Goal: Task Accomplishment & Management: Use online tool/utility

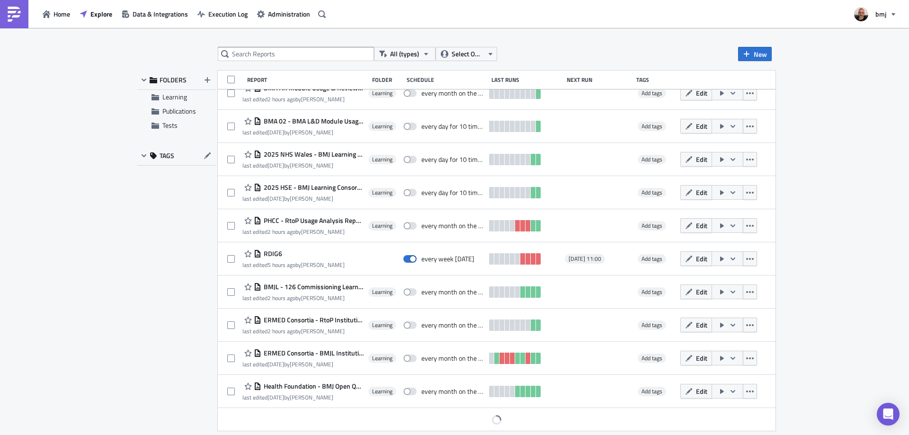
scroll to position [179, 0]
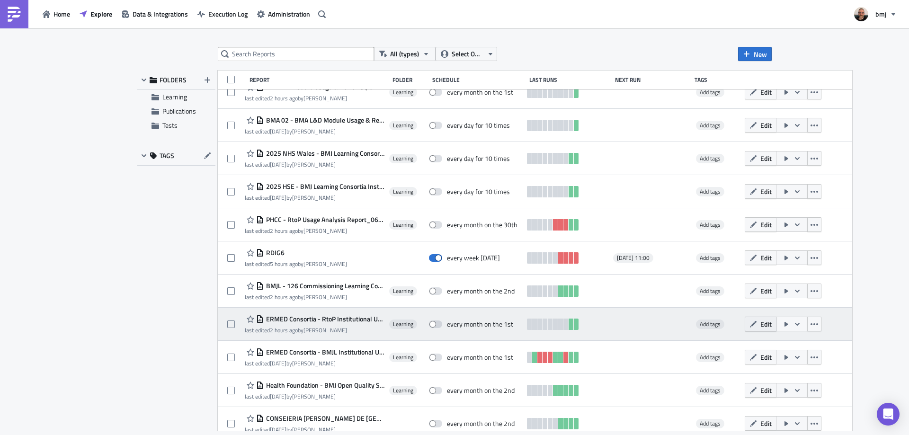
click at [760, 324] on span "Edit" at bounding box center [765, 324] width 11 height 10
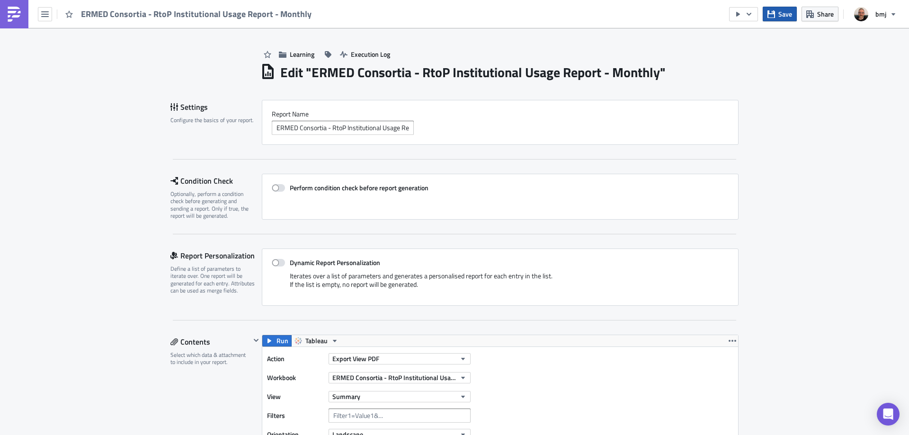
click at [771, 11] on icon "button" at bounding box center [771, 14] width 8 height 8
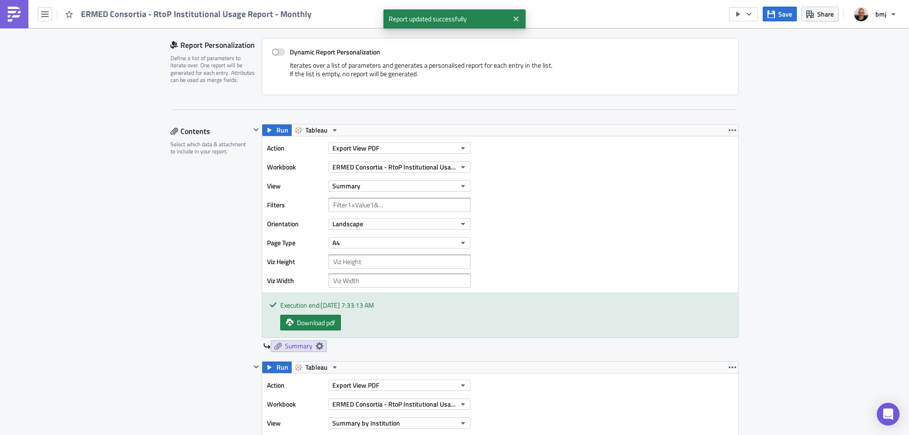
scroll to position [189, 0]
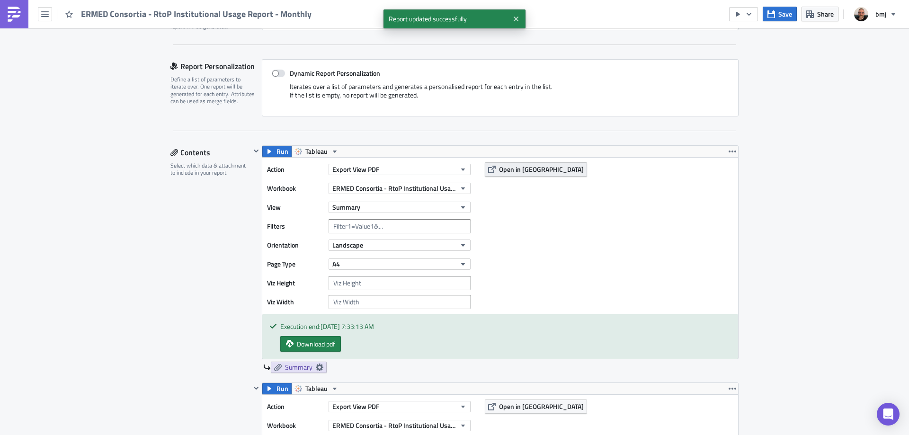
click at [528, 168] on span "Open in [GEOGRAPHIC_DATA]" at bounding box center [541, 169] width 85 height 10
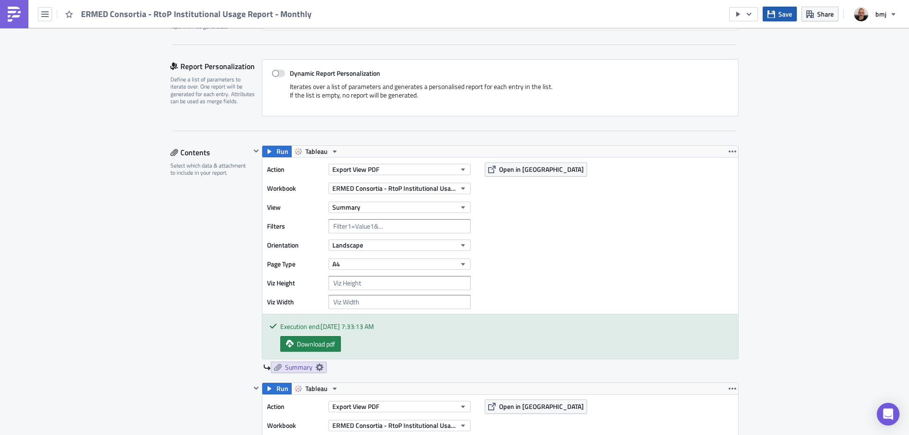
click at [783, 17] on span "Save" at bounding box center [785, 14] width 14 height 10
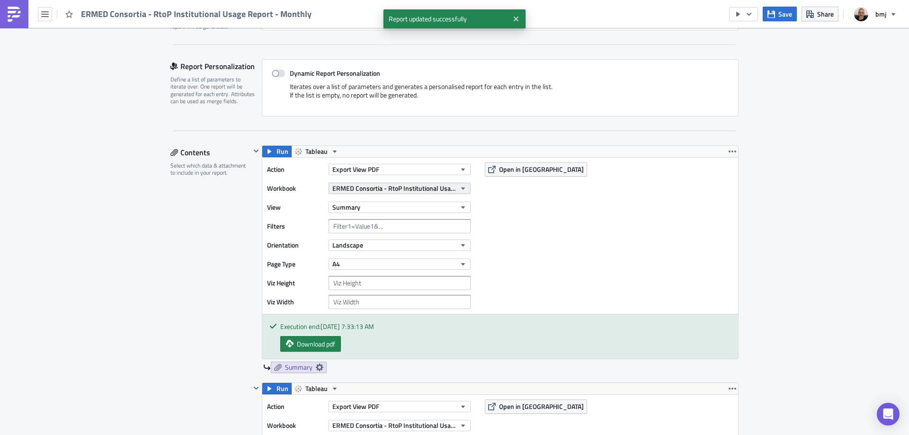
click at [420, 189] on span "ERMED Consortia - RtoP Institutional Usage Report" at bounding box center [394, 188] width 124 height 10
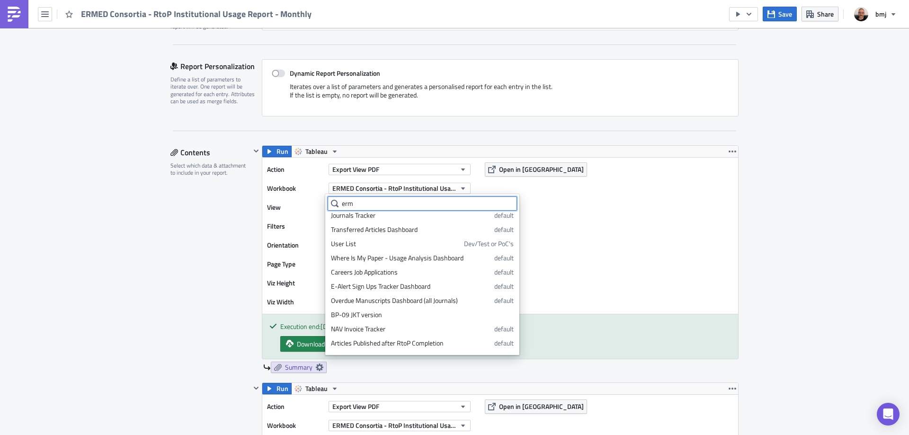
scroll to position [0, 0]
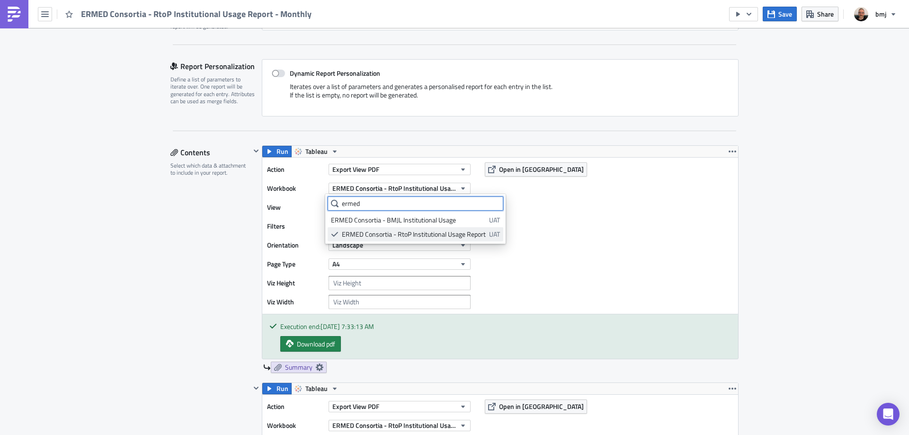
type input "ermed"
click at [450, 232] on div "ERMED Consortia - RtoP Institutional Usage Report" at bounding box center [414, 234] width 144 height 9
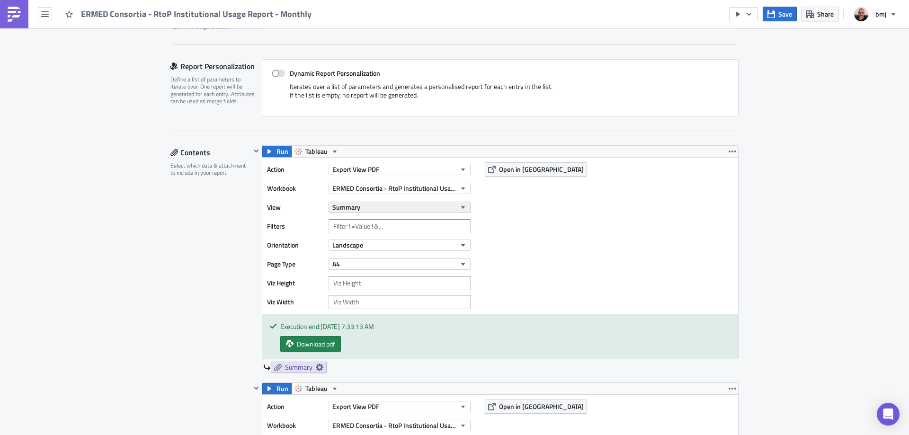
click at [427, 204] on button "Summary" at bounding box center [399, 207] width 142 height 11
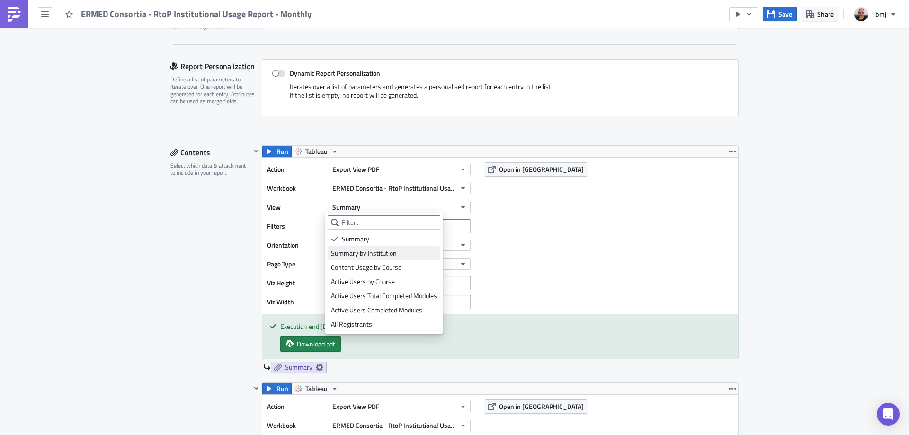
click at [386, 248] on link "Summary by Institution" at bounding box center [383, 253] width 113 height 14
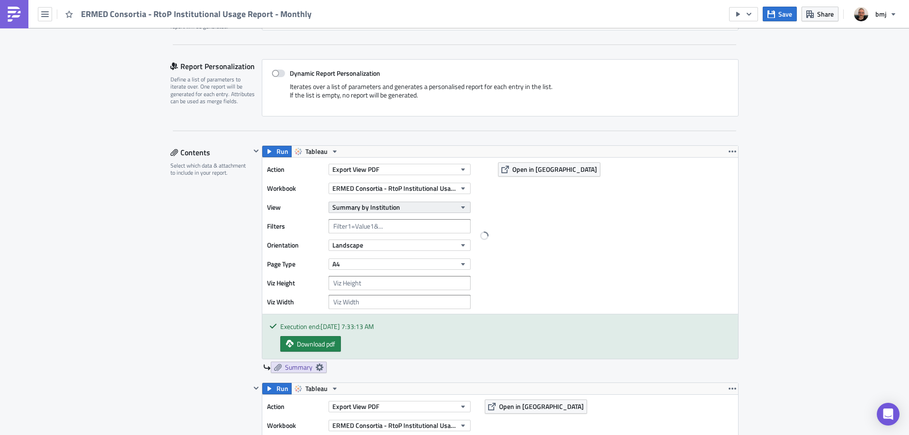
click at [391, 208] on span "Summary by Institution" at bounding box center [366, 207] width 68 height 10
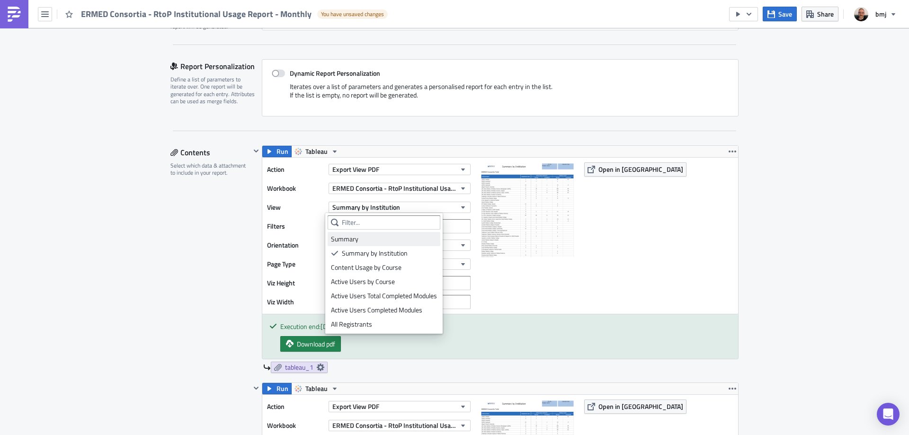
click at [383, 236] on div "Summary" at bounding box center [384, 238] width 106 height 9
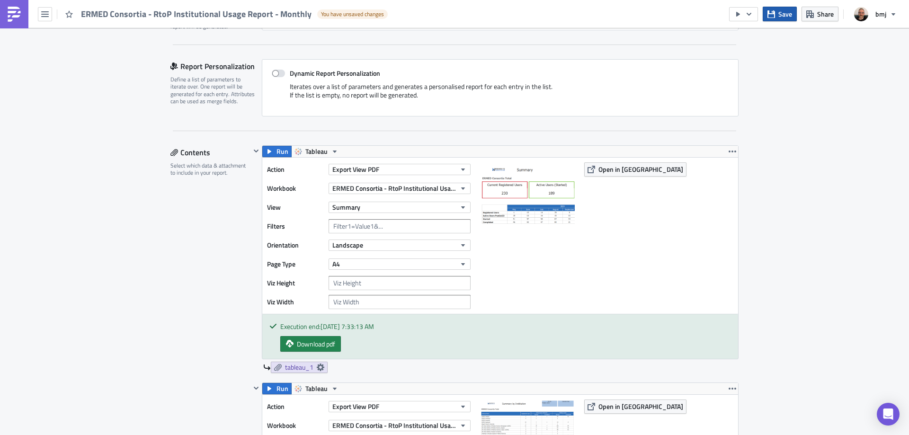
click at [780, 17] on span "Save" at bounding box center [785, 14] width 14 height 10
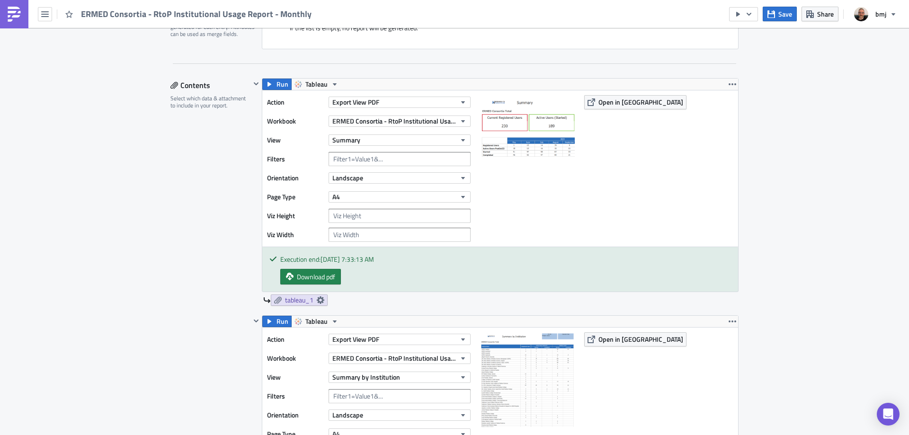
scroll to position [237, 0]
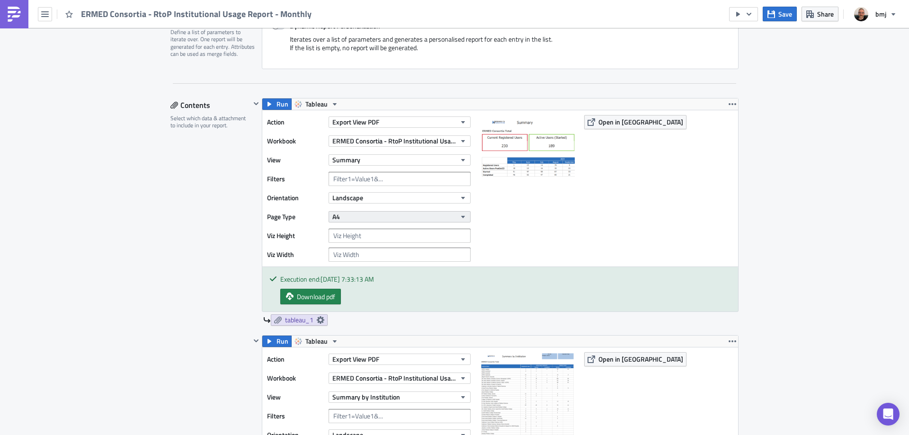
click at [376, 211] on button "A4" at bounding box center [399, 216] width 142 height 11
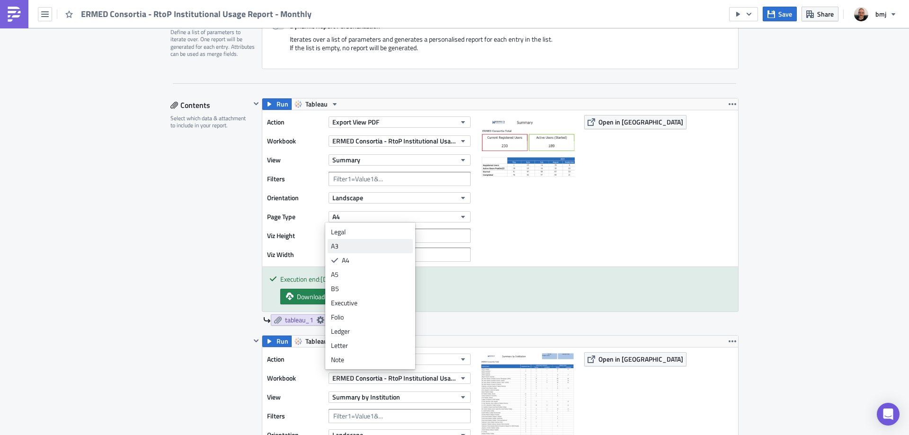
click at [370, 244] on div "A3" at bounding box center [370, 245] width 79 height 9
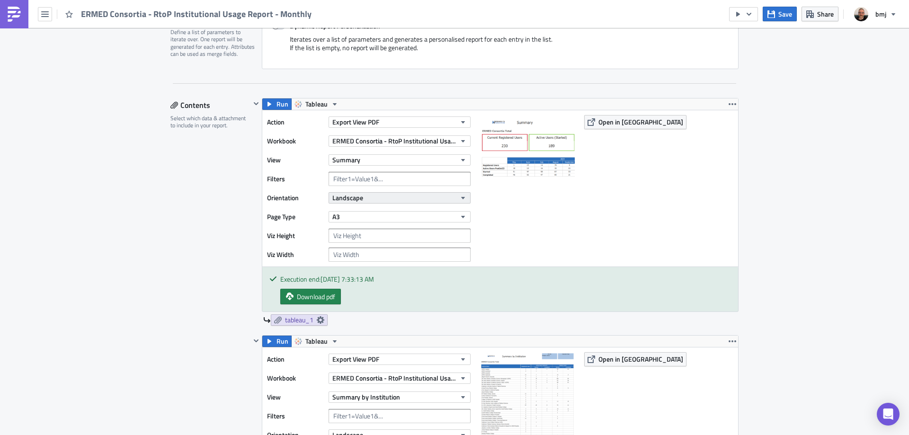
click at [413, 198] on button "Landscape" at bounding box center [399, 197] width 142 height 11
click at [783, 13] on span "Save" at bounding box center [785, 14] width 14 height 10
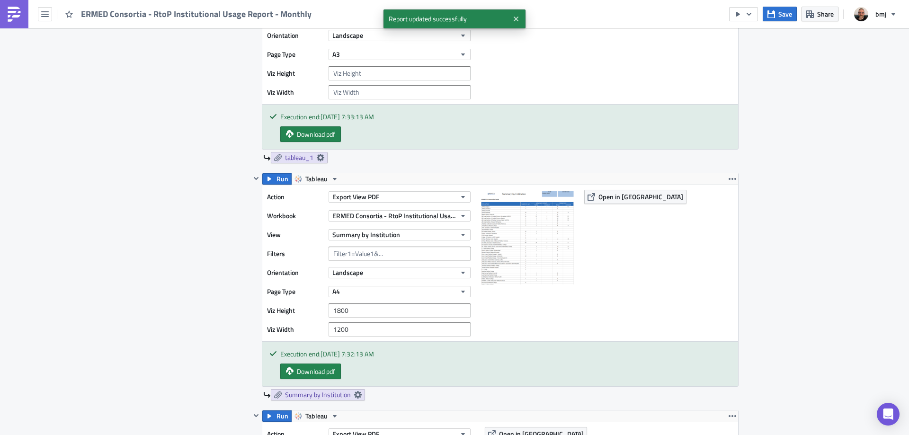
scroll to position [284, 0]
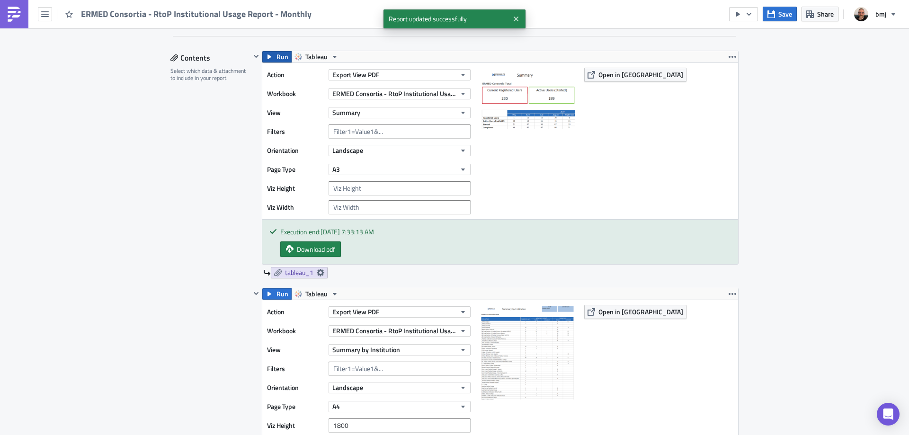
click at [280, 56] on span "Run" at bounding box center [282, 56] width 12 height 11
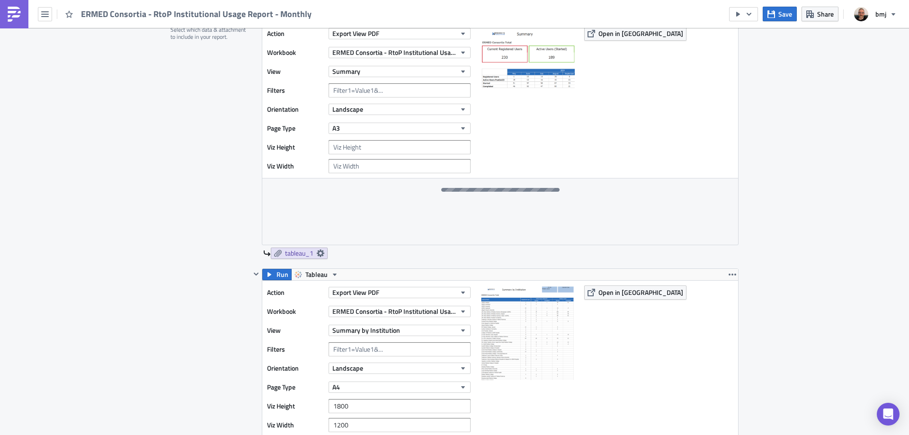
scroll to position [473, 0]
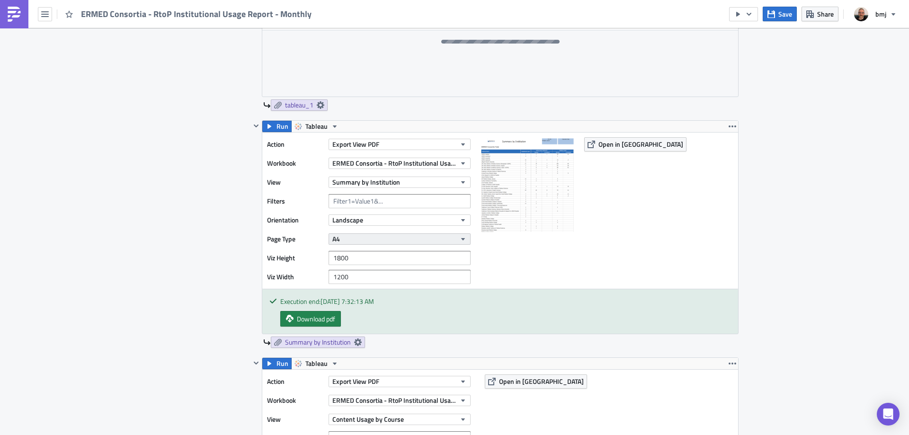
click at [353, 240] on button "A4" at bounding box center [399, 238] width 142 height 11
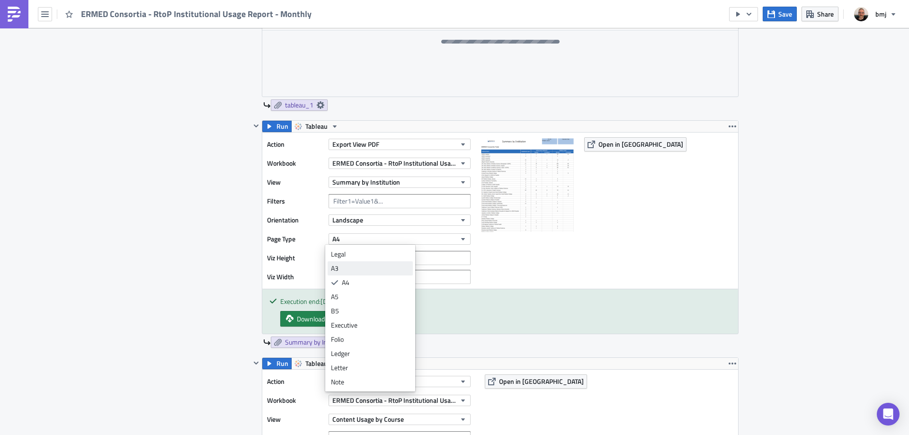
click at [359, 266] on div "A3" at bounding box center [370, 268] width 79 height 9
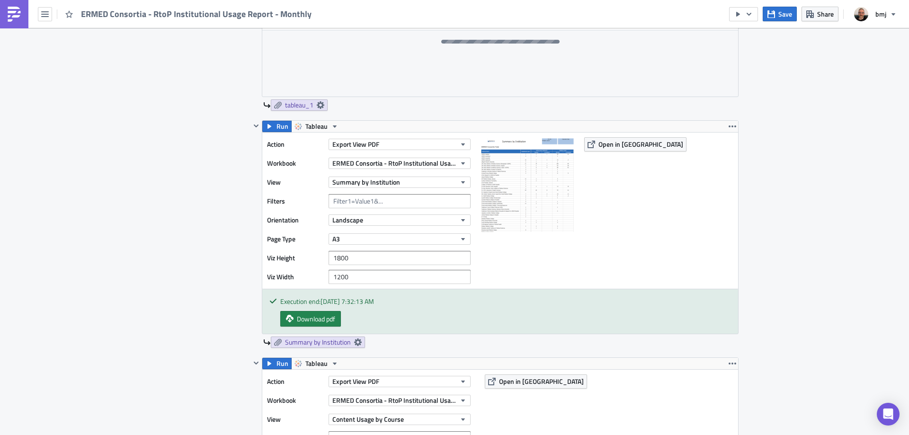
click at [356, 222] on span "Landscape" at bounding box center [347, 220] width 31 height 10
click at [362, 238] on div "Portrait" at bounding box center [370, 234] width 79 height 9
click at [777, 15] on button "Save" at bounding box center [779, 14] width 34 height 15
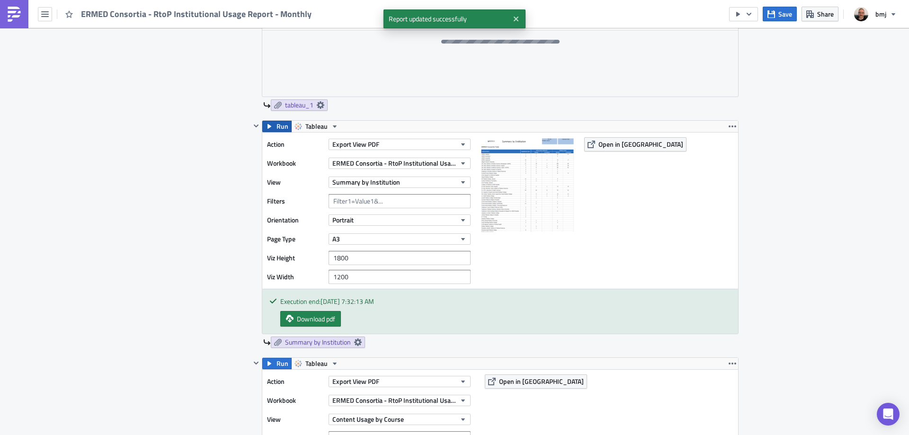
click at [271, 127] on button "Run" at bounding box center [276, 126] width 29 height 11
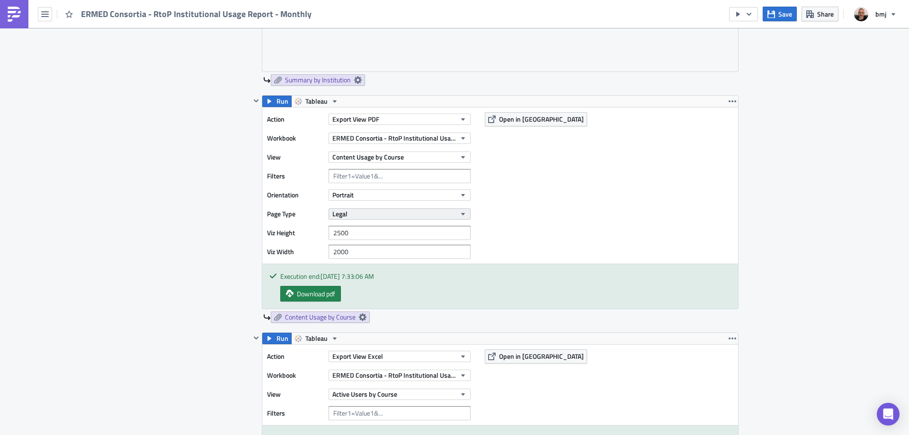
click at [398, 217] on button "Legal" at bounding box center [399, 213] width 142 height 11
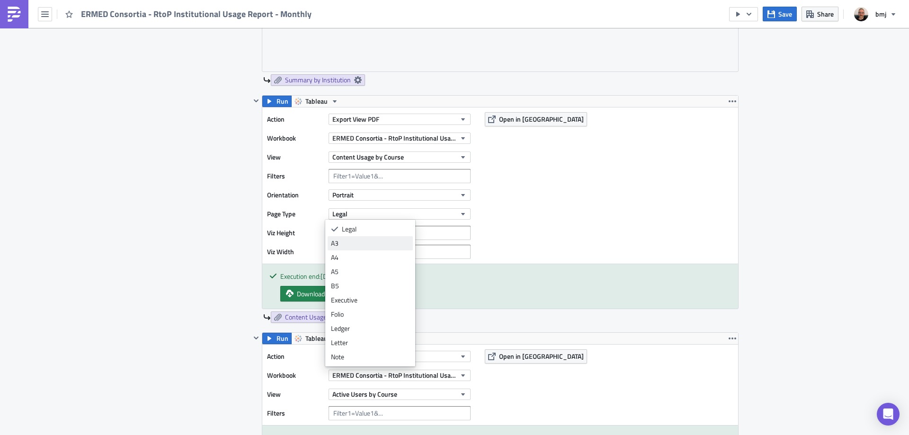
click at [373, 244] on div "A3" at bounding box center [370, 242] width 79 height 9
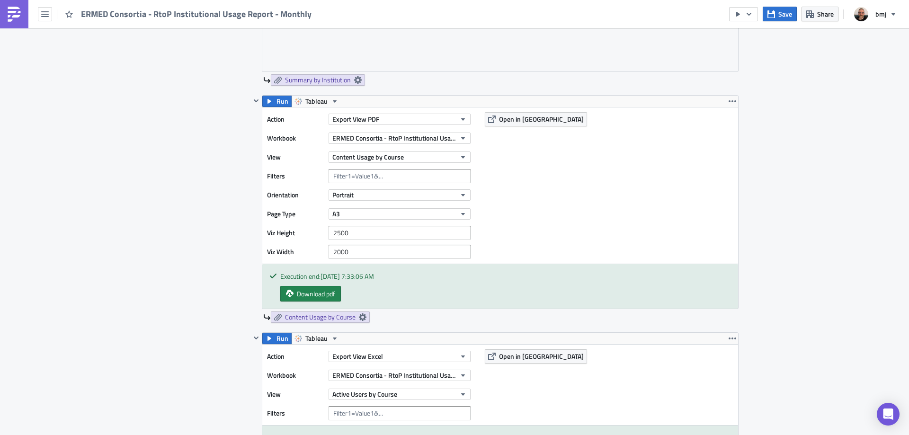
click at [206, 202] on div "Contents Select which data & attachment to include in your report." at bounding box center [210, 254] width 80 height 1355
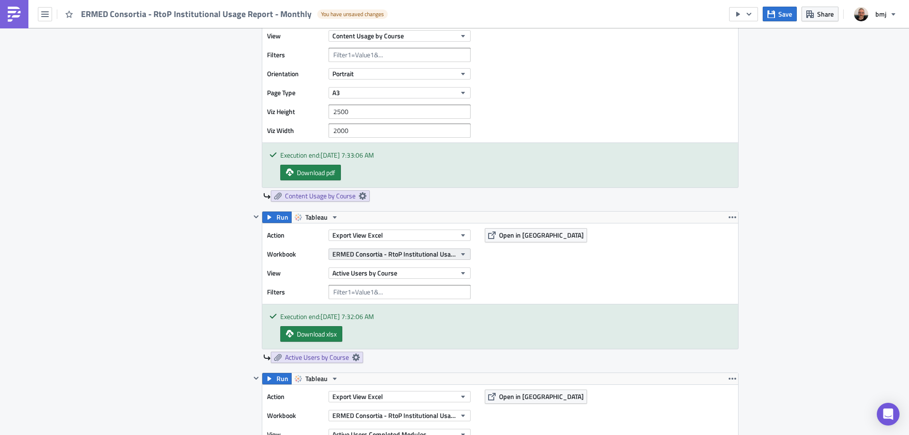
scroll to position [946, 0]
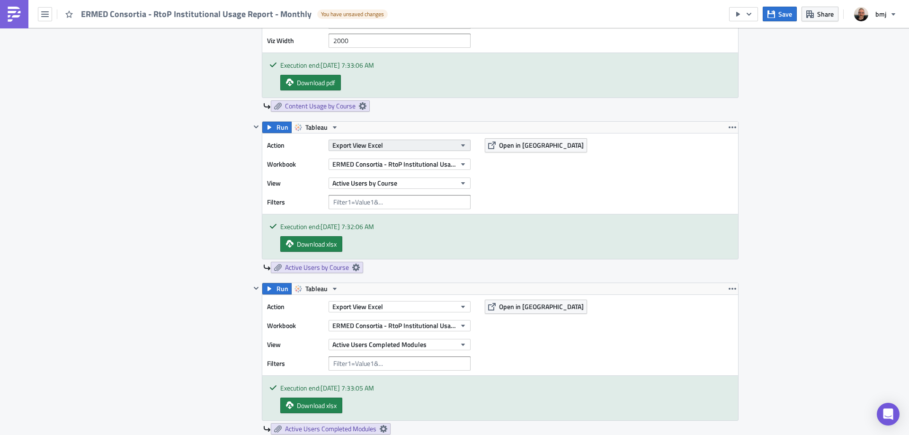
click at [446, 145] on button "Export View Excel" at bounding box center [399, 145] width 142 height 11
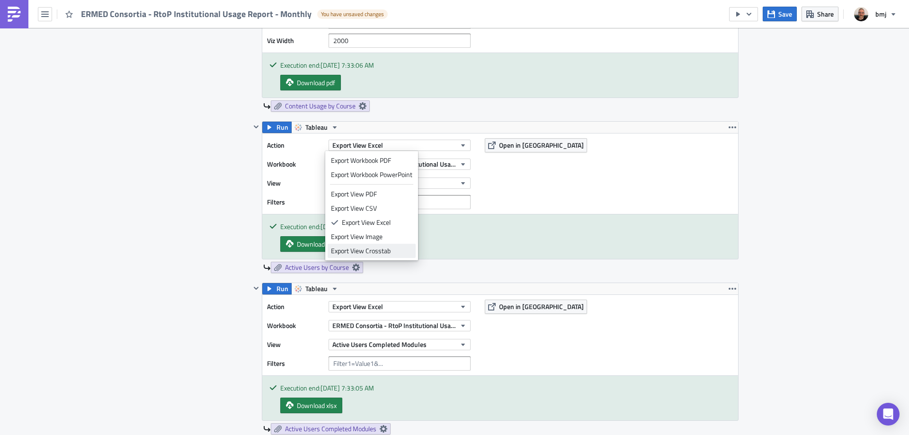
click at [385, 251] on div "Export View Crosstab" at bounding box center [371, 250] width 81 height 9
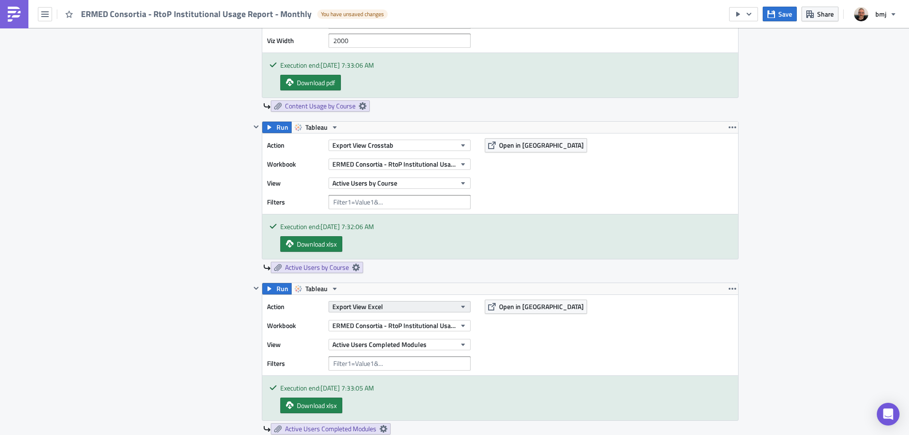
drag, startPoint x: 413, startPoint y: 300, endPoint x: 413, endPoint y: 304, distance: 4.8
click at [413, 301] on div "Export View Excel" at bounding box center [399, 307] width 142 height 14
click at [414, 305] on button "Export View Excel" at bounding box center [399, 306] width 142 height 11
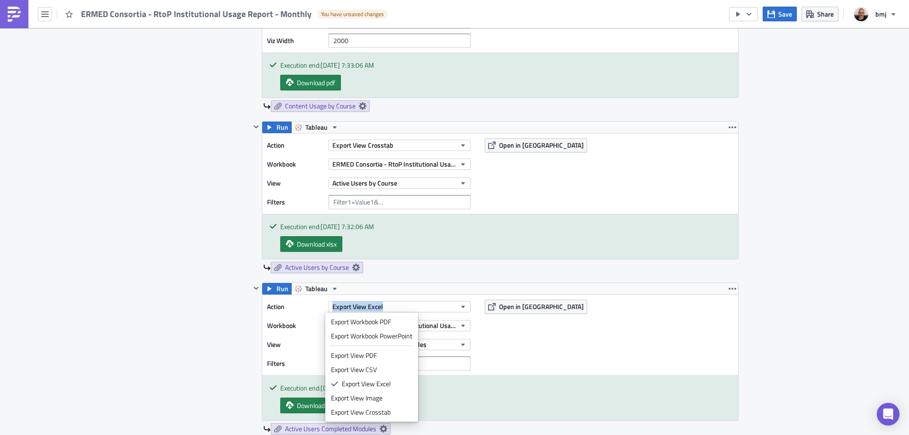
drag, startPoint x: 389, startPoint y: 407, endPoint x: 405, endPoint y: 388, distance: 24.5
click at [390, 407] on link "Export View Crosstab" at bounding box center [371, 412] width 88 height 14
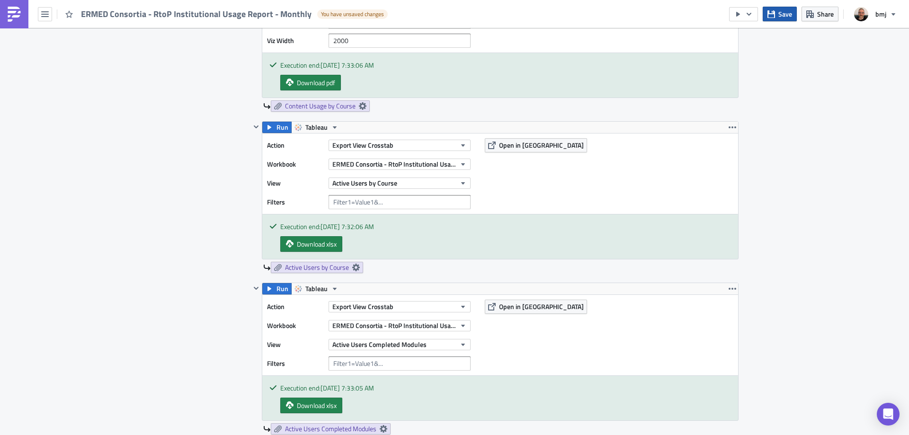
click at [770, 15] on icon "button" at bounding box center [771, 14] width 8 height 8
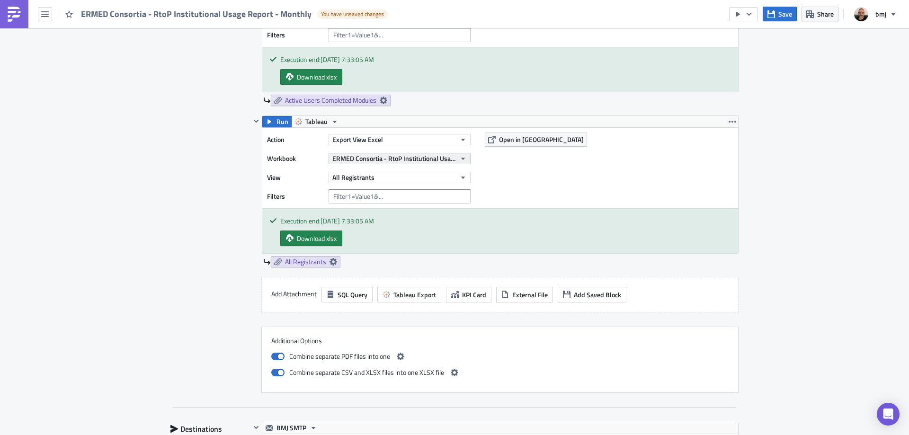
scroll to position [1278, 0]
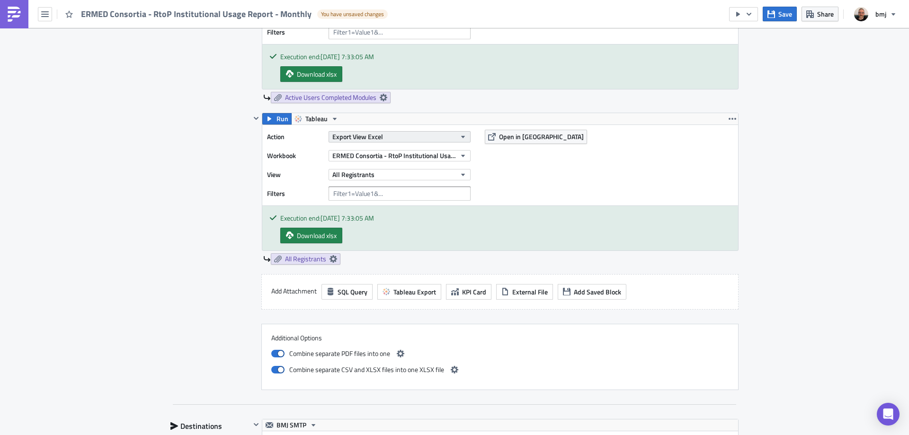
click at [423, 134] on button "Export View Excel" at bounding box center [399, 136] width 142 height 11
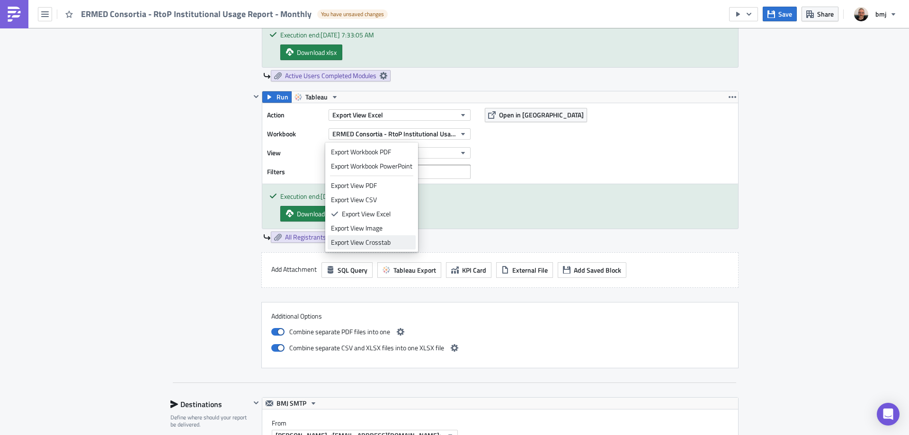
click at [380, 240] on div "Export View Crosstab" at bounding box center [371, 242] width 81 height 9
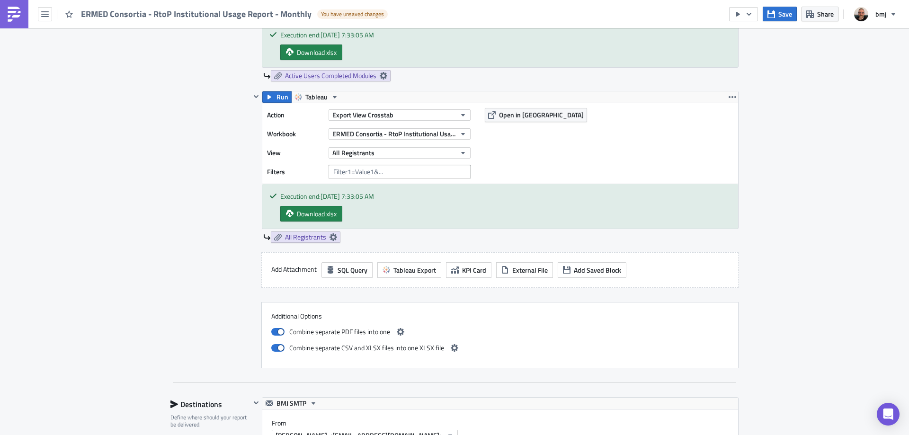
click at [780, 13] on span "Save" at bounding box center [785, 14] width 14 height 10
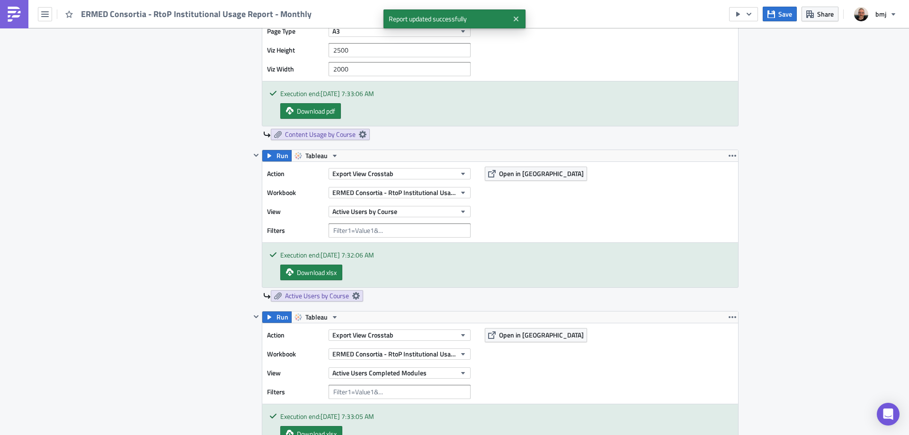
scroll to position [946, 0]
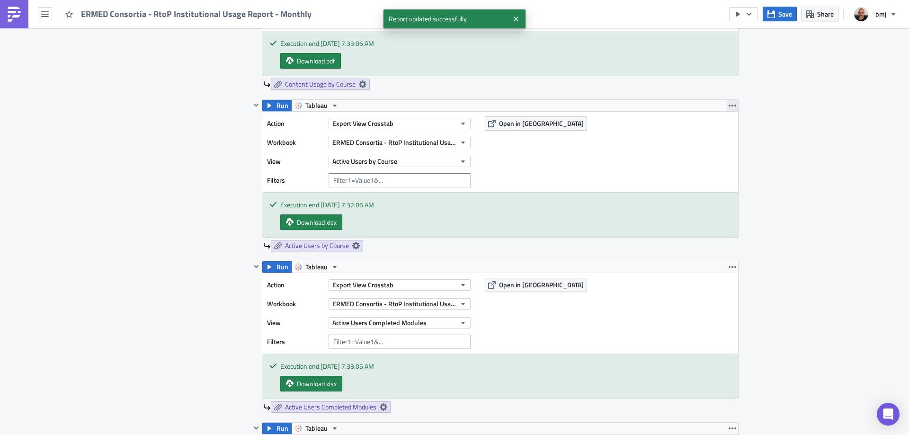
click at [728, 103] on icon "button" at bounding box center [732, 106] width 8 height 8
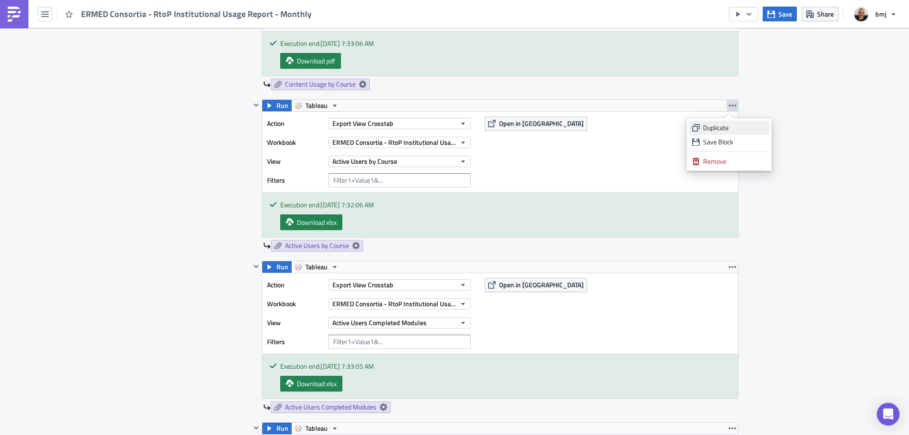
click at [734, 128] on div "Duplicate" at bounding box center [734, 127] width 63 height 9
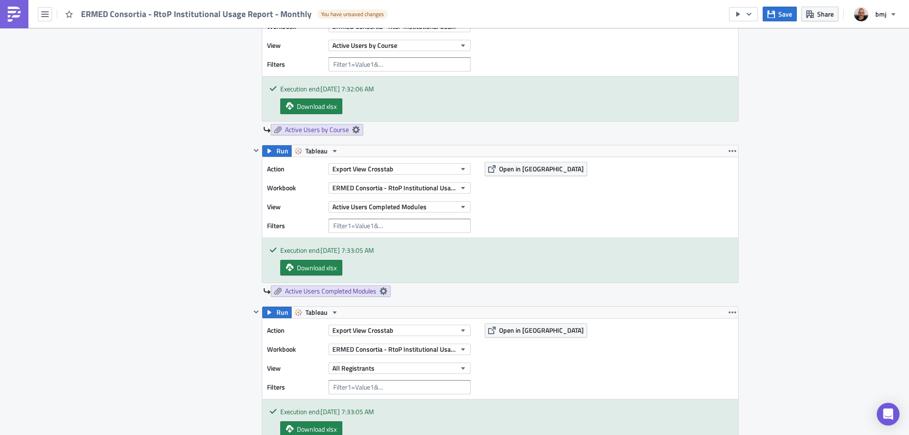
scroll to position [1278, 0]
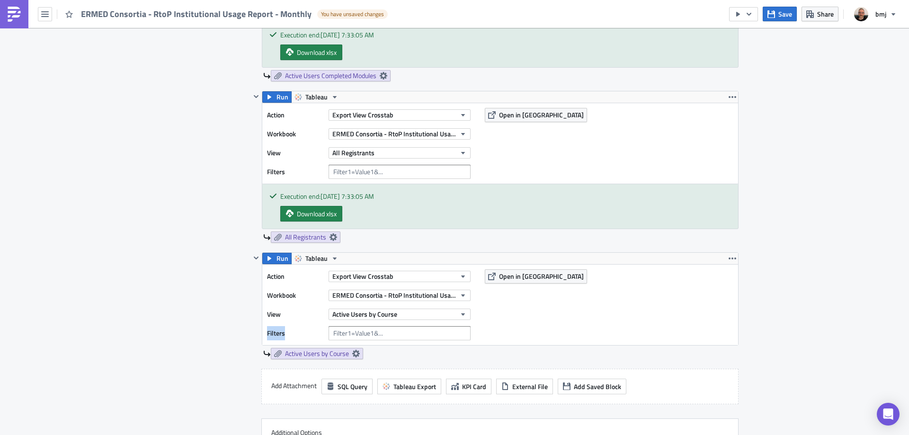
click at [387, 320] on div "Action Export View Crosstab Workbook ERMED Consortia - RtoP Institutional Usage…" at bounding box center [371, 304] width 208 height 71
click at [389, 317] on span "Active Users by Course" at bounding box center [364, 314] width 65 height 10
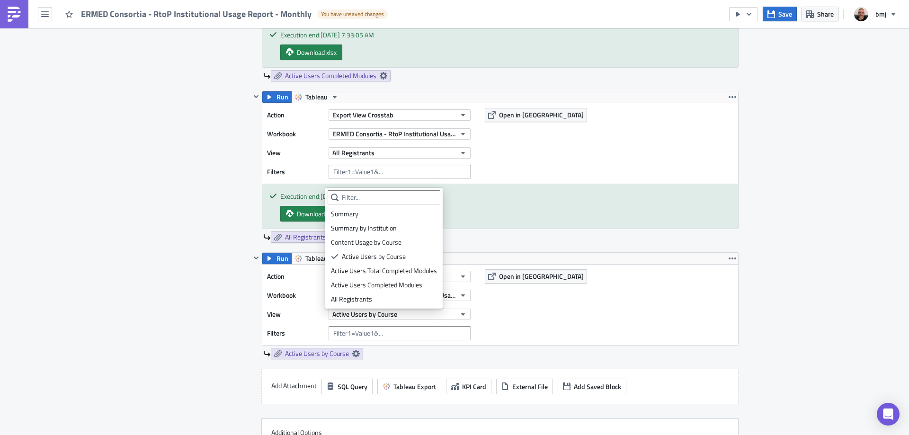
click at [412, 267] on div "Active Users Total Completed Modules" at bounding box center [384, 270] width 106 height 9
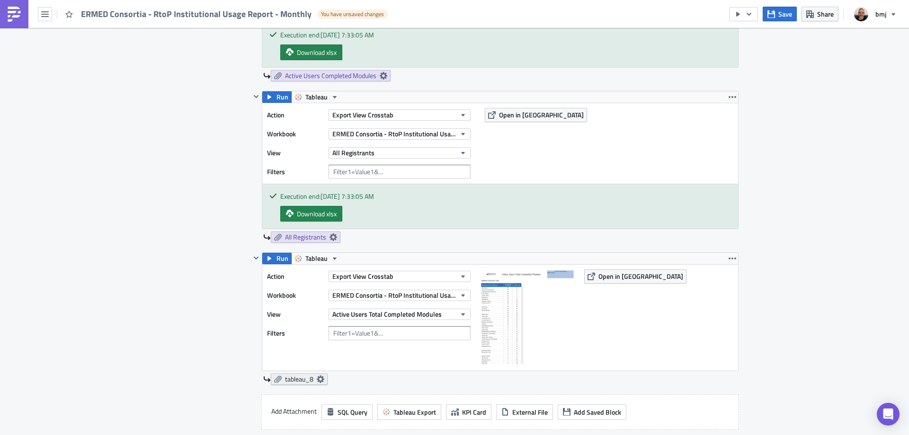
click at [318, 378] on icon at bounding box center [321, 379] width 8 height 8
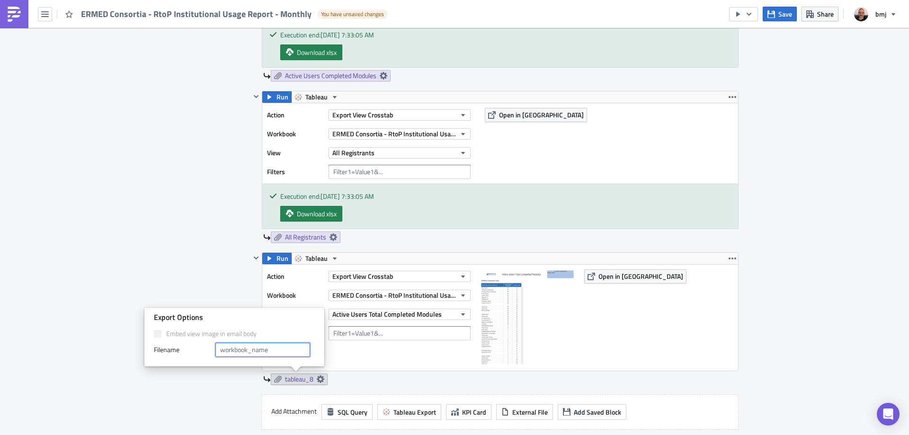
click at [275, 353] on input "text" at bounding box center [262, 350] width 95 height 14
type input "Active Users Total Modules"
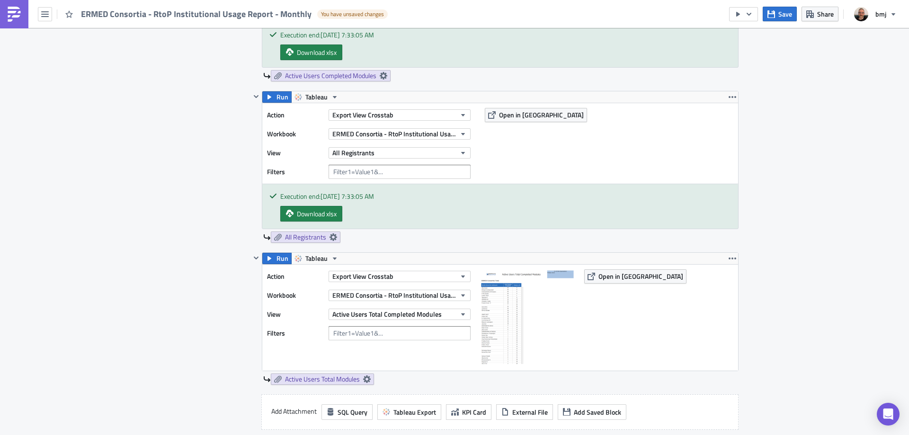
click at [784, 22] on div "Save Share bmj" at bounding box center [815, 14] width 173 height 28
click at [783, 16] on span "Save" at bounding box center [785, 14] width 14 height 10
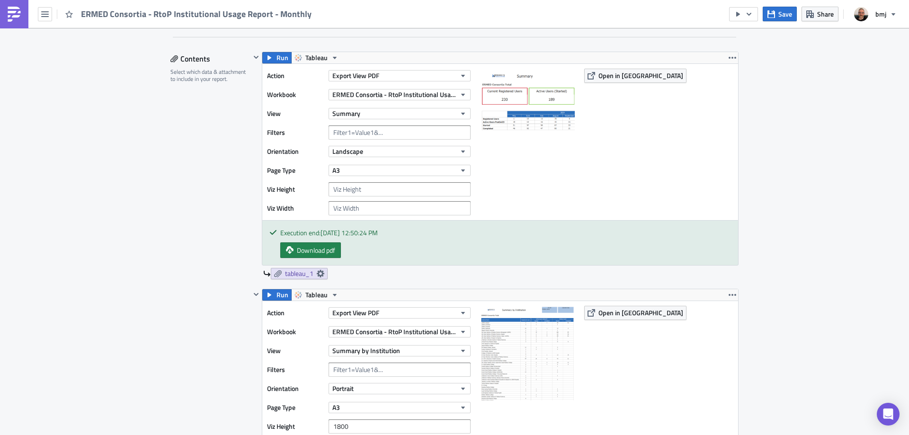
scroll to position [284, 0]
click at [324, 252] on span "Download pdf" at bounding box center [316, 249] width 38 height 10
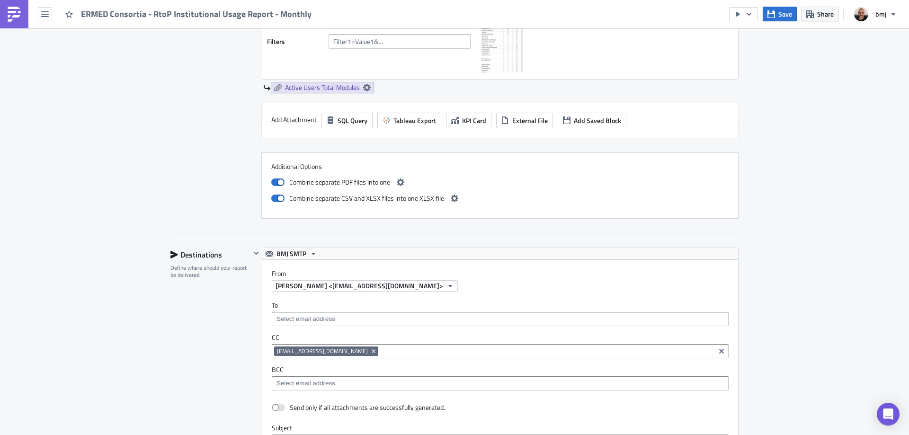
scroll to position [1442, 0]
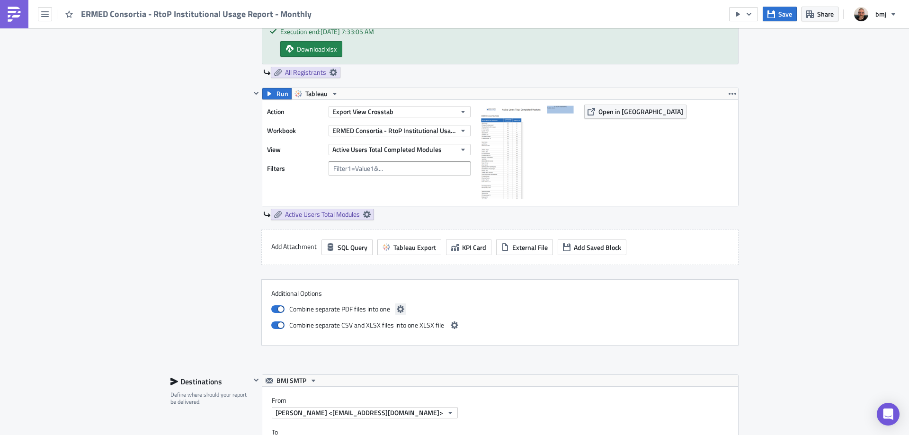
click at [398, 311] on icon "button" at bounding box center [401, 309] width 8 height 8
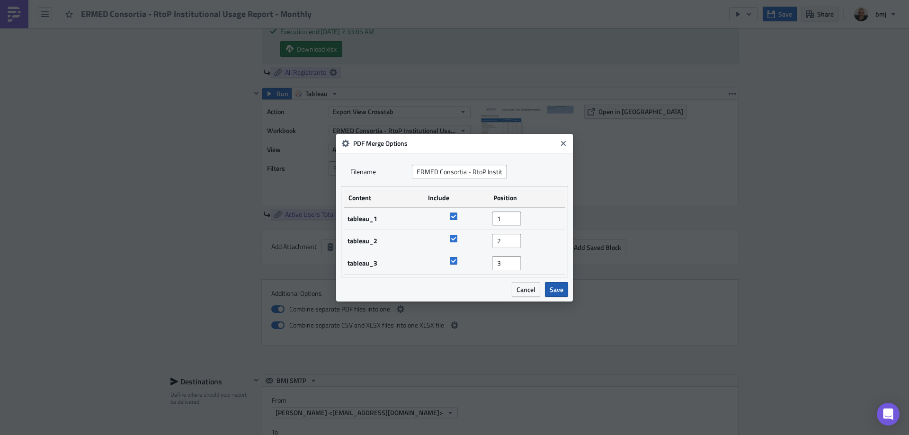
click at [546, 293] on button "Save" at bounding box center [556, 289] width 23 height 15
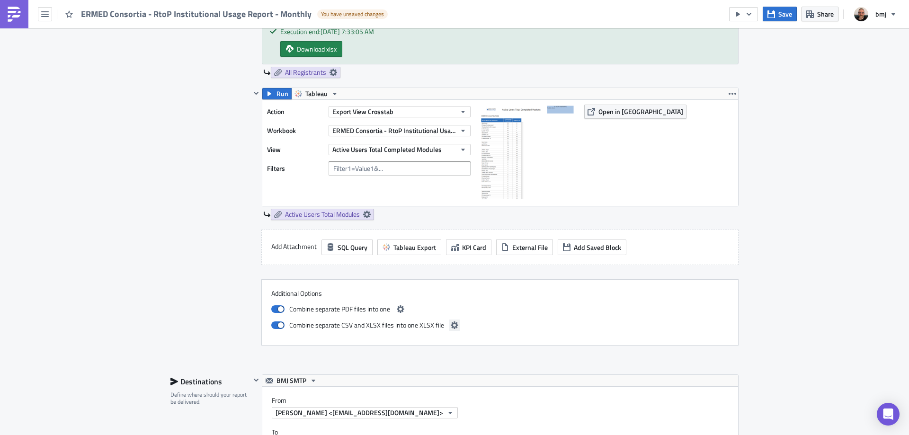
click at [450, 323] on icon "button" at bounding box center [454, 325] width 8 height 8
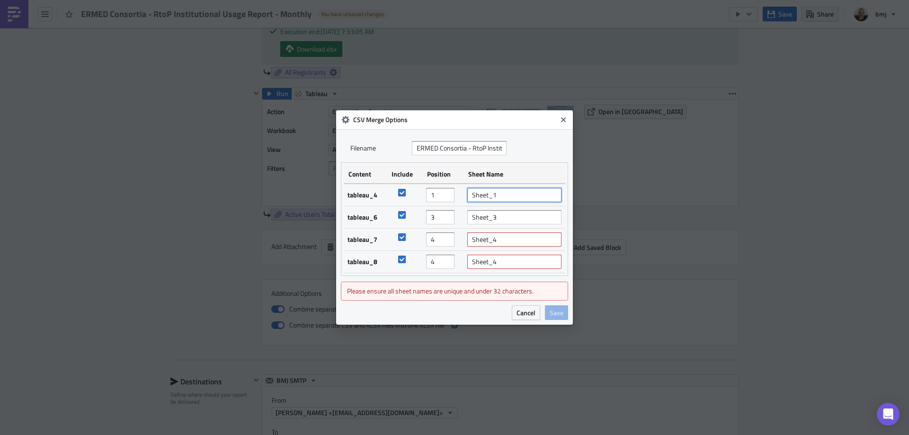
drag, startPoint x: 518, startPoint y: 193, endPoint x: 432, endPoint y: 193, distance: 86.6
click at [432, 193] on tr "tableau_4 1 Sheet_1" at bounding box center [454, 195] width 221 height 23
type input "Active Users by Course"
drag, startPoint x: 508, startPoint y: 258, endPoint x: 457, endPoint y: 253, distance: 51.8
click at [452, 255] on tr "tableau_8 4 Sheet_4" at bounding box center [454, 262] width 221 height 22
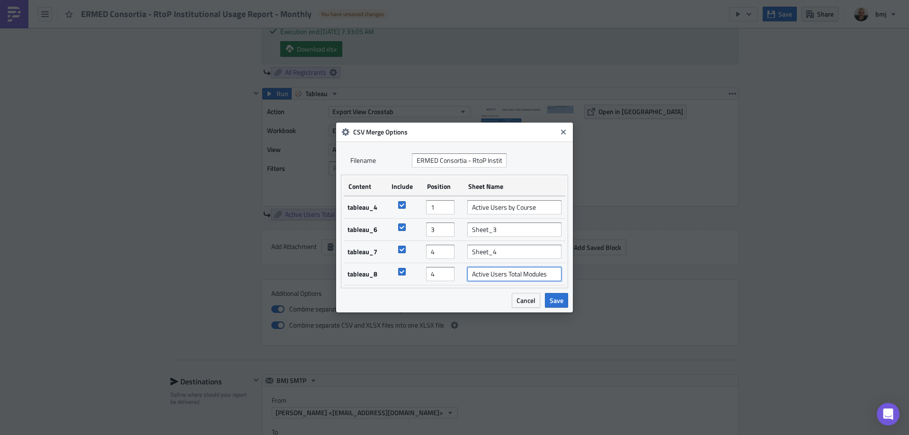
type input "Active Users Total Modules"
drag, startPoint x: 492, startPoint y: 253, endPoint x: 453, endPoint y: 252, distance: 38.8
click at [453, 252] on tr "tableau_7 4 Sheet_4" at bounding box center [454, 252] width 221 height 22
type input "All Registrants"
type input "3"
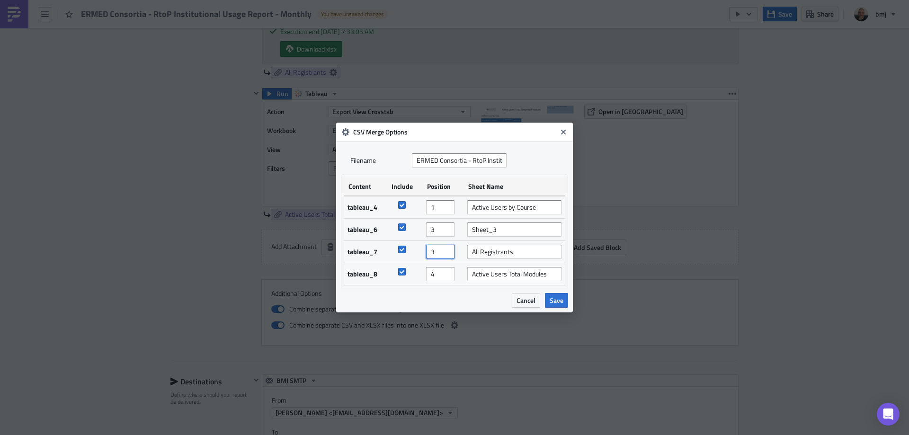
click at [448, 254] on input "3" at bounding box center [440, 252] width 28 height 14
type input "2"
click at [450, 232] on input "2" at bounding box center [440, 229] width 28 height 14
drag, startPoint x: 507, startPoint y: 229, endPoint x: 453, endPoint y: 227, distance: 54.0
click at [453, 227] on tr "tableau_6 2 Sheet_3" at bounding box center [454, 230] width 221 height 22
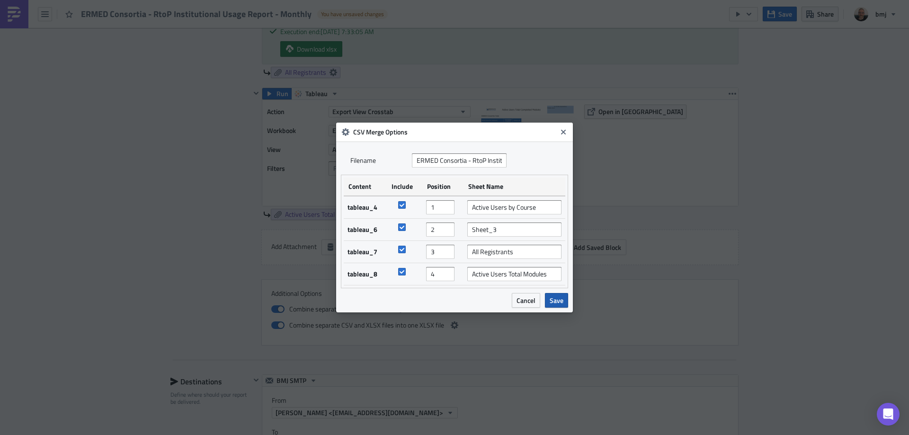
click at [554, 296] on span "Save" at bounding box center [556, 300] width 14 height 10
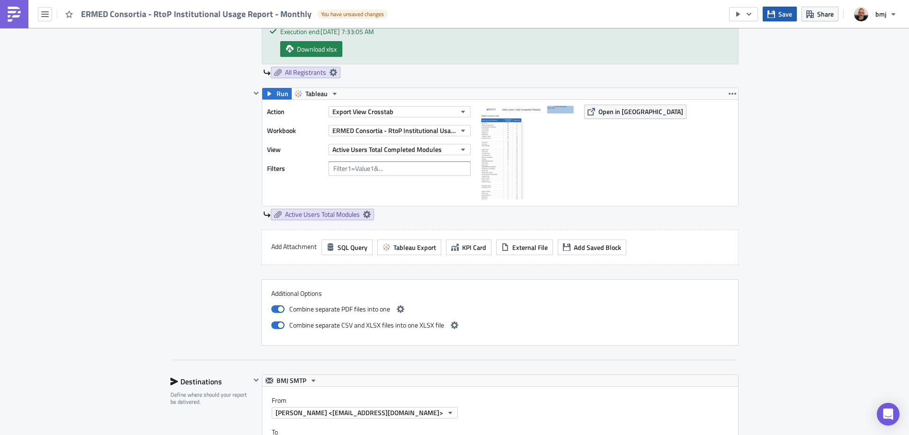
click at [783, 15] on span "Save" at bounding box center [785, 14] width 14 height 10
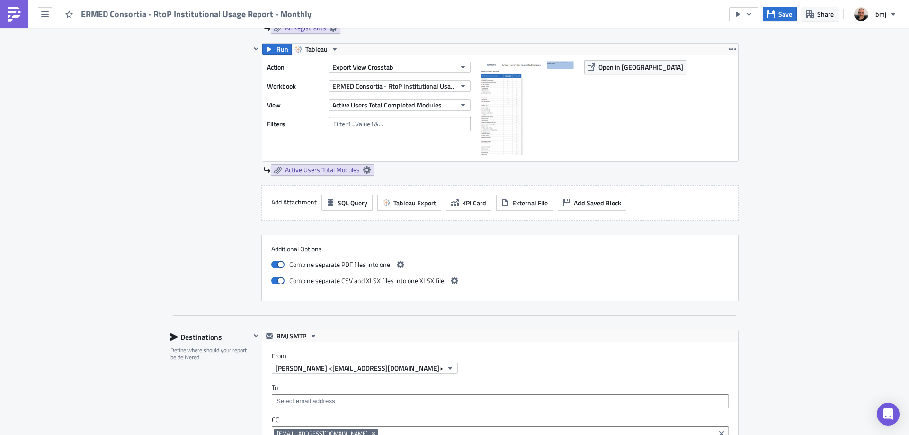
scroll to position [1490, 0]
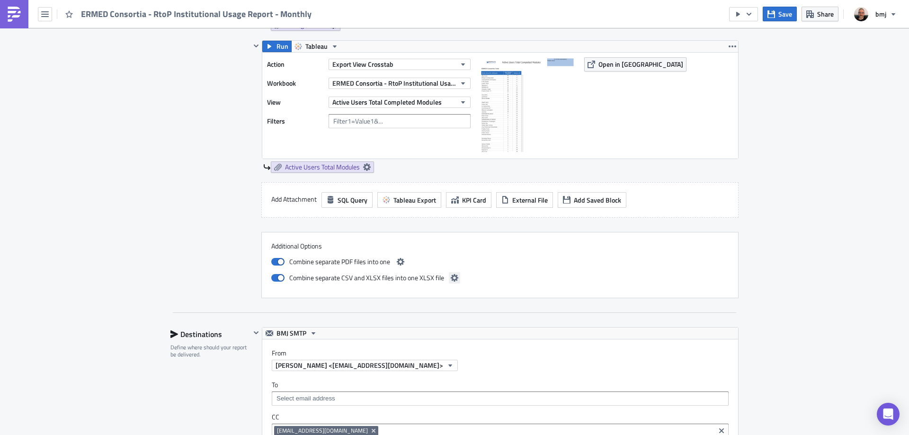
click at [451, 279] on icon "button" at bounding box center [454, 278] width 8 height 8
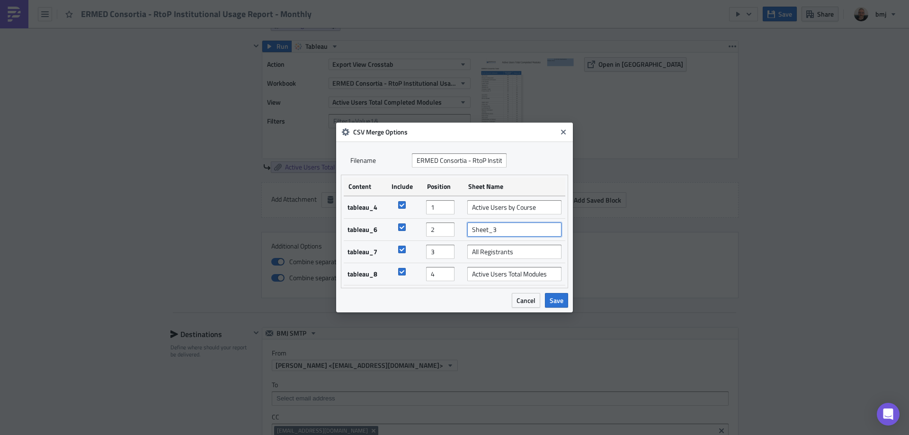
drag, startPoint x: 511, startPoint y: 230, endPoint x: 452, endPoint y: 229, distance: 58.7
click at [452, 229] on tr "tableau_6 2 Sheet_3" at bounding box center [454, 230] width 221 height 22
type input "Active Users Completed Modules"
click at [558, 297] on span "Save" at bounding box center [556, 300] width 14 height 10
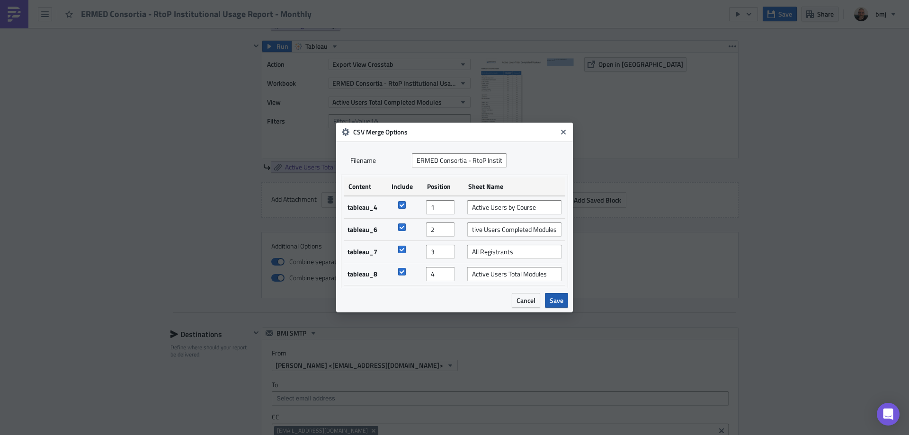
scroll to position [0, 0]
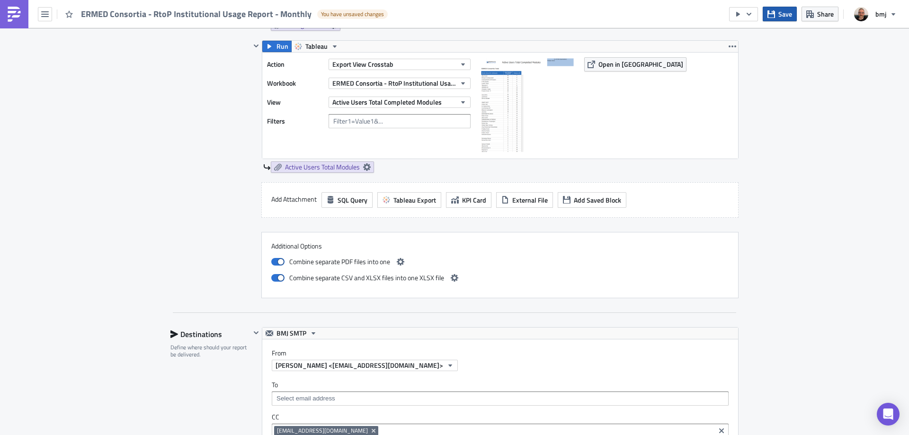
click at [783, 17] on span "Save" at bounding box center [785, 14] width 14 height 10
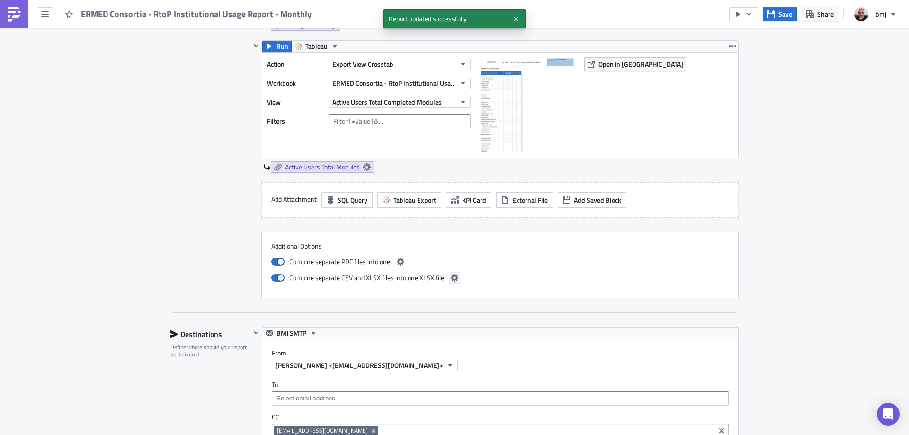
click at [450, 280] on icon "button" at bounding box center [454, 278] width 8 height 8
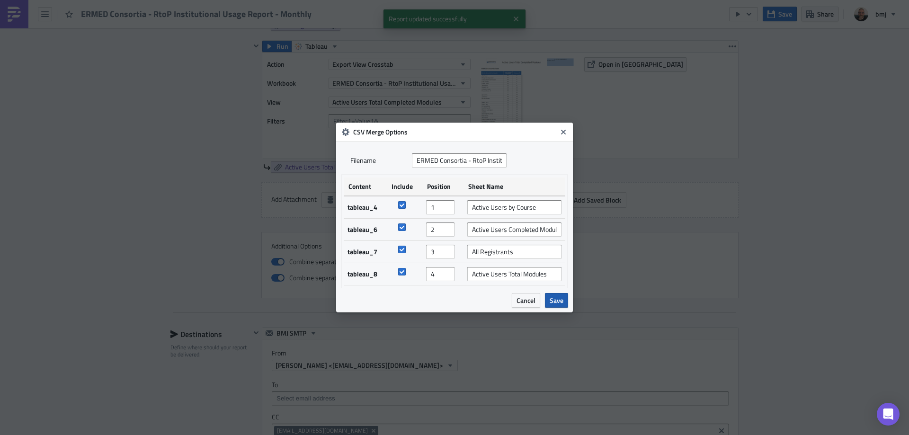
click at [557, 298] on span "Save" at bounding box center [556, 300] width 14 height 10
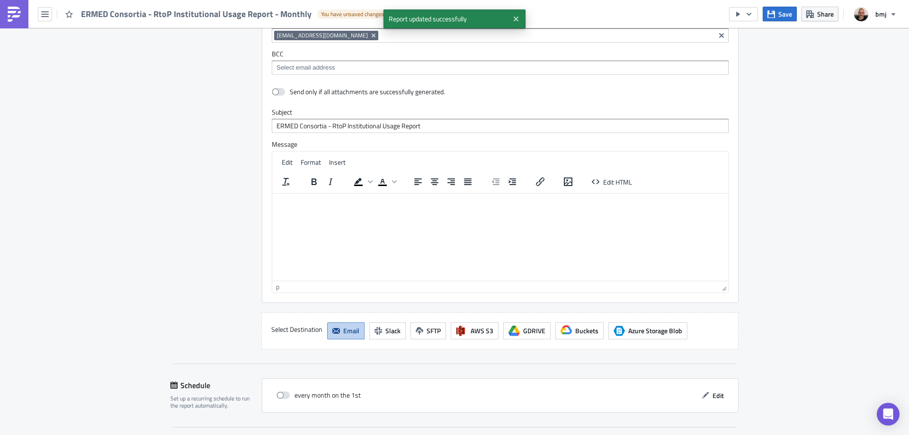
scroll to position [1972, 0]
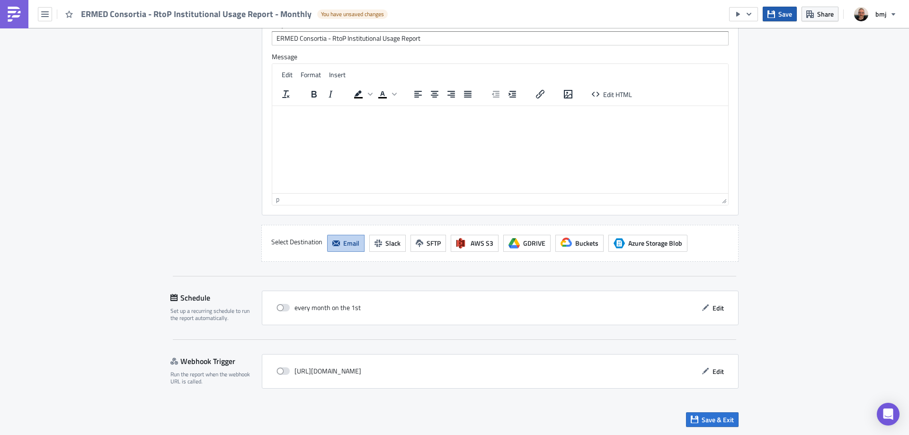
click at [777, 13] on button "Save" at bounding box center [779, 14] width 34 height 15
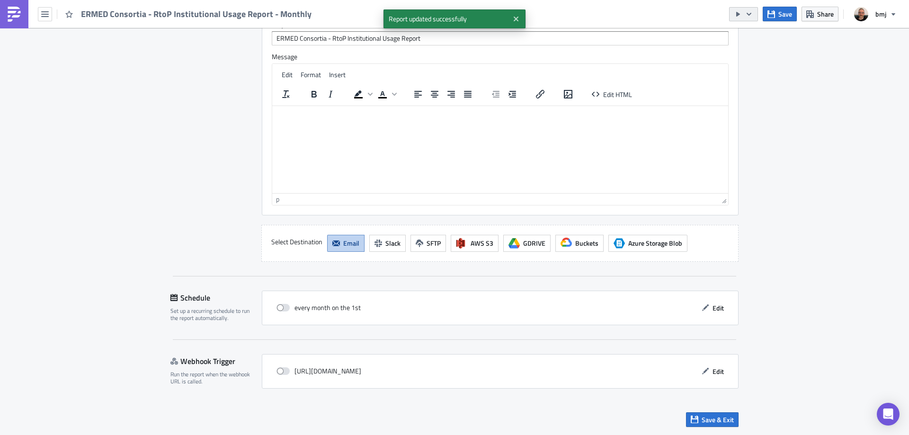
click at [751, 15] on icon "button" at bounding box center [749, 14] width 8 height 8
click at [752, 32] on link "Send Just to Me" at bounding box center [772, 38] width 80 height 14
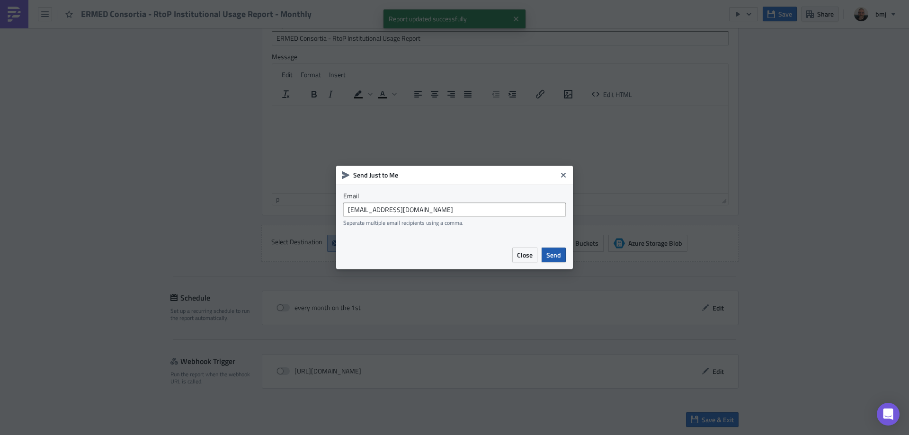
click at [563, 250] on button "Send" at bounding box center [553, 254] width 24 height 15
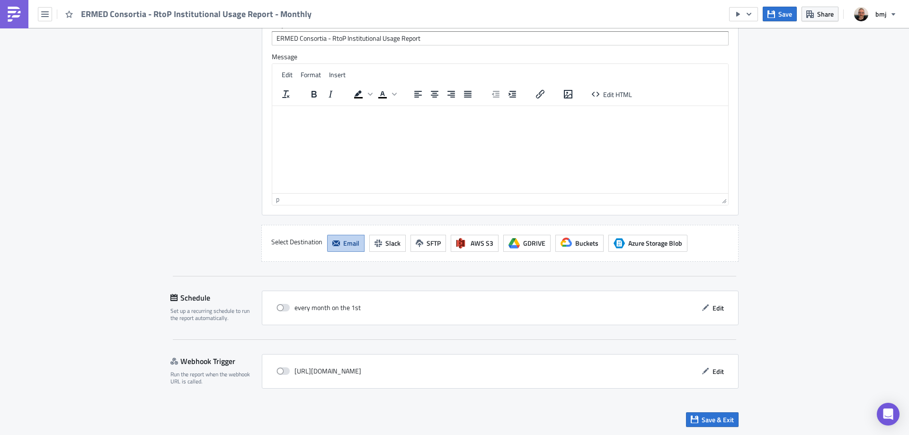
scroll to position [0, 0]
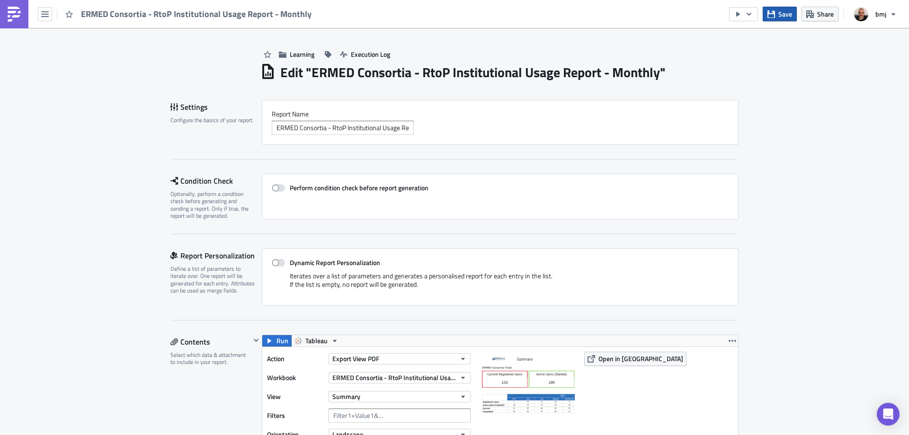
click at [777, 18] on button "Save" at bounding box center [779, 14] width 34 height 15
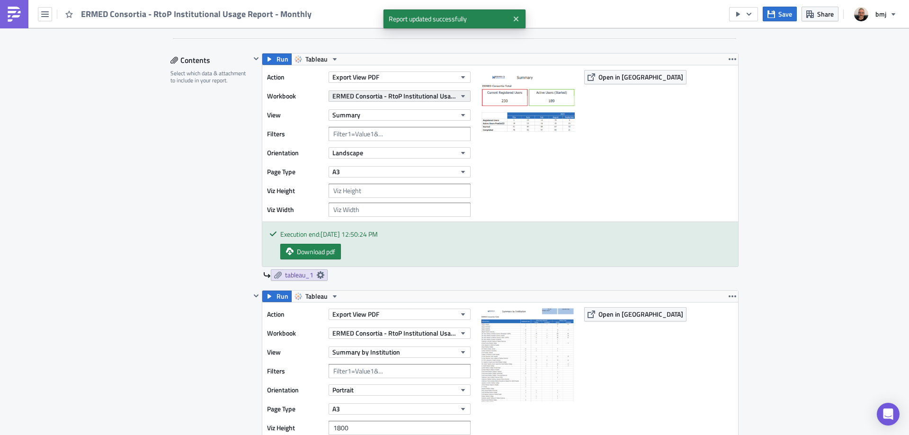
scroll to position [237, 0]
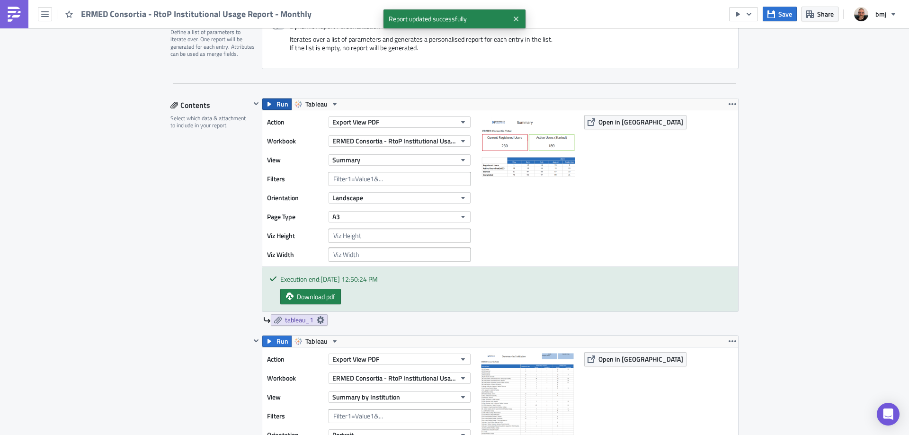
click at [270, 103] on button "Run" at bounding box center [276, 103] width 29 height 11
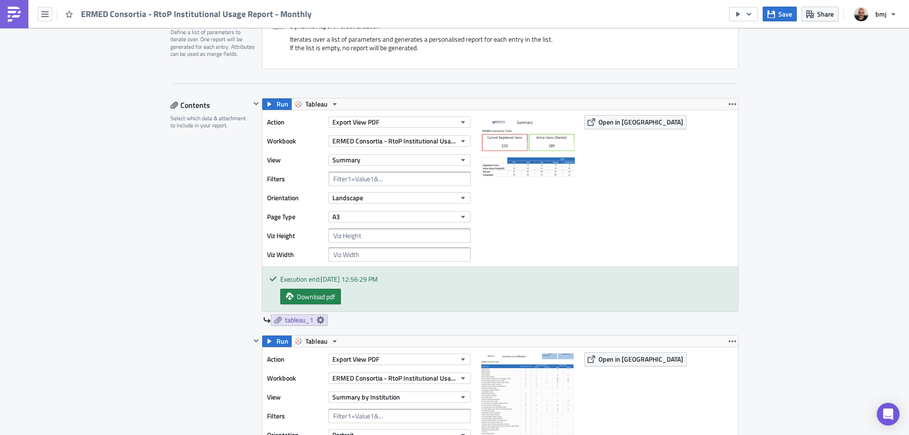
click at [340, 293] on div "Download pdf" at bounding box center [505, 297] width 450 height 16
click at [332, 294] on span "Download pdf" at bounding box center [316, 296] width 38 height 10
click at [781, 15] on span "Save" at bounding box center [785, 14] width 14 height 10
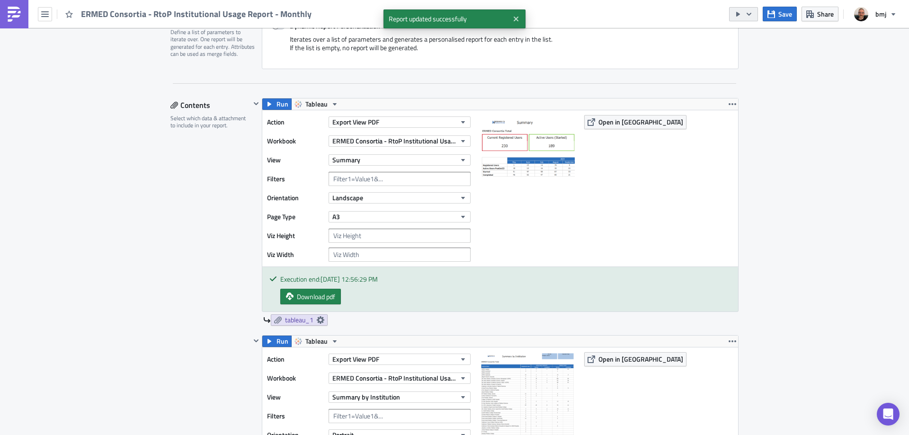
click at [751, 13] on icon "button" at bounding box center [748, 13] width 5 height 3
click at [755, 32] on link "Send Just to Me" at bounding box center [772, 38] width 80 height 14
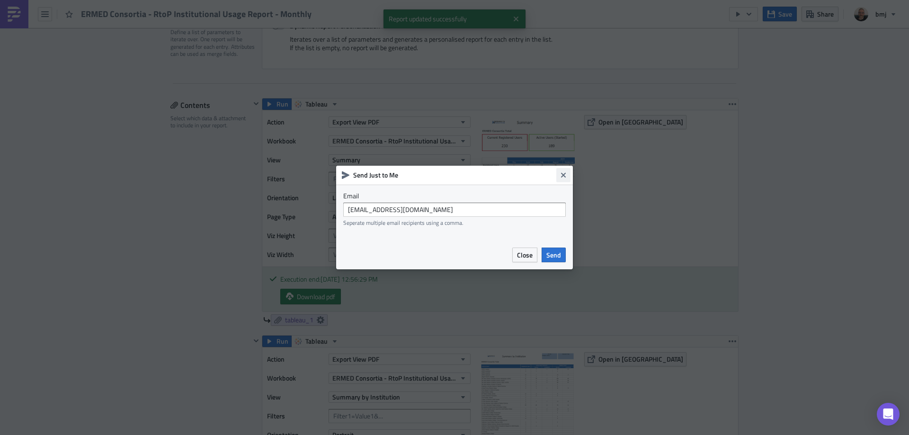
click at [560, 174] on icon "Close" at bounding box center [563, 175] width 8 height 8
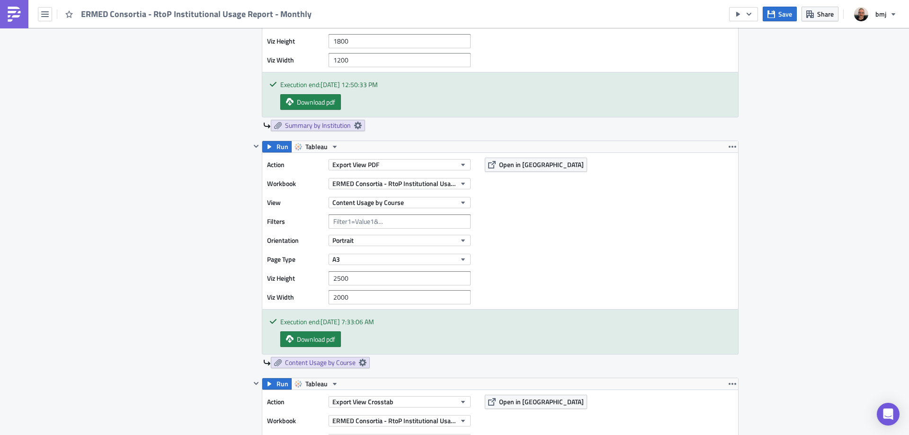
scroll to position [710, 0]
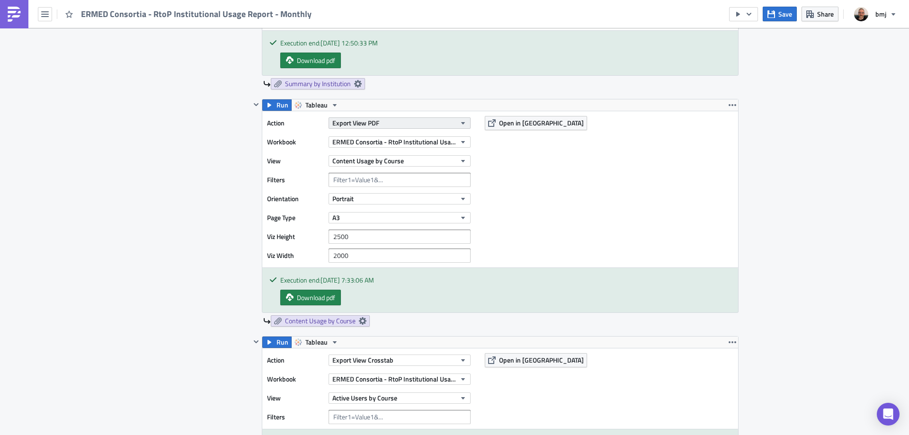
click at [429, 120] on button "Export View PDF" at bounding box center [399, 122] width 142 height 11
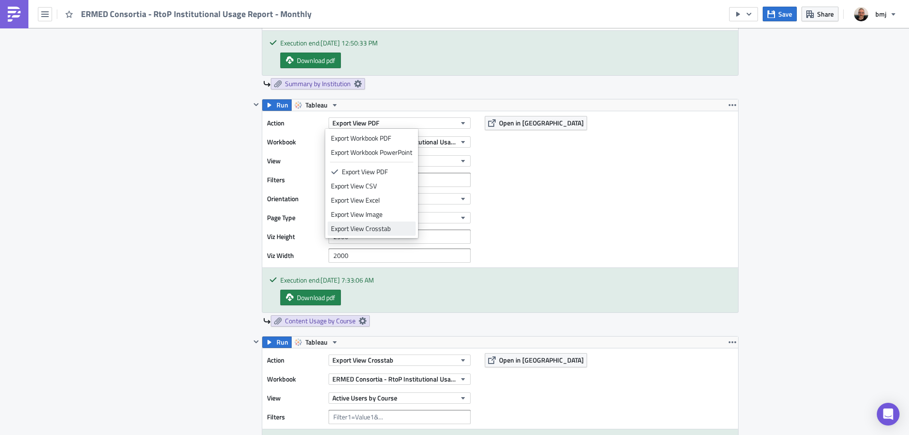
click at [397, 228] on div "Export View Crosstab" at bounding box center [371, 228] width 81 height 9
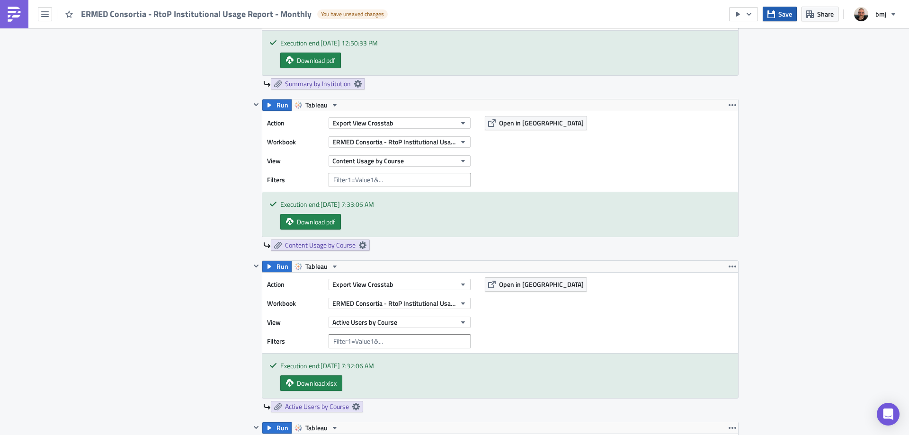
click at [787, 14] on span "Save" at bounding box center [785, 14] width 14 height 10
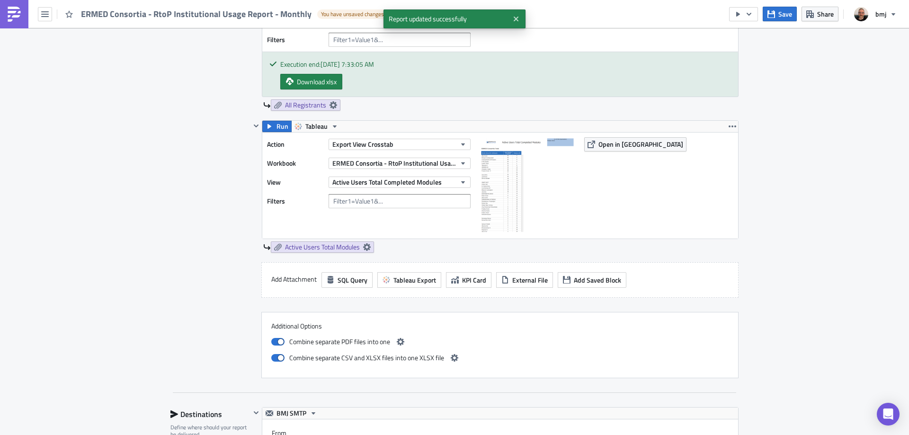
scroll to position [1372, 0]
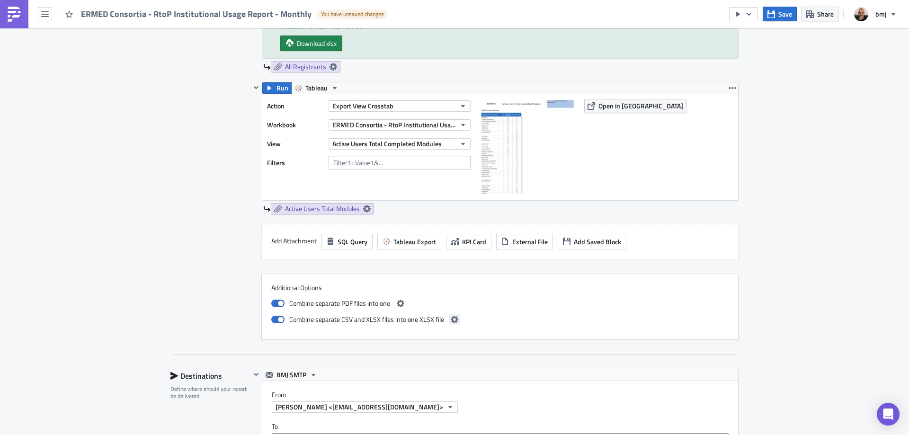
click at [450, 320] on icon "button" at bounding box center [454, 320] width 8 height 8
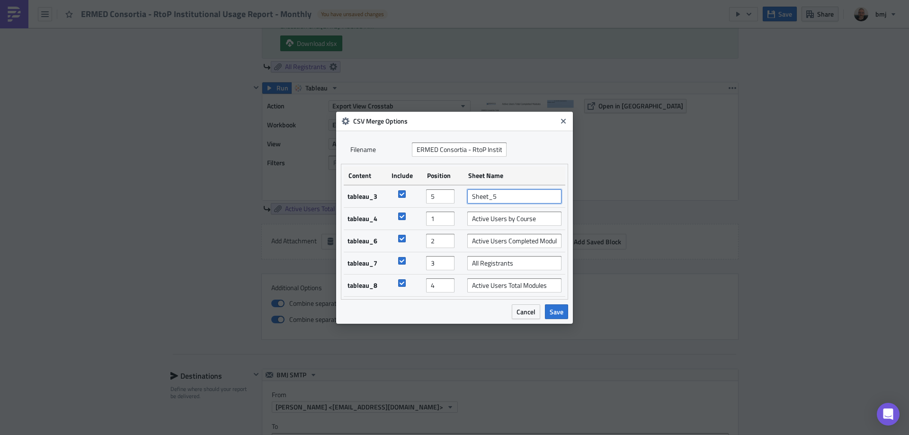
click at [520, 193] on input "Sheet_5" at bounding box center [514, 196] width 94 height 14
drag, startPoint x: 503, startPoint y: 197, endPoint x: 455, endPoint y: 193, distance: 47.5
click at [454, 194] on tr "tableau_3 5 Sheet_5" at bounding box center [454, 196] width 221 height 23
click at [449, 197] on input "4" at bounding box center [440, 196] width 28 height 14
click at [449, 197] on input "3" at bounding box center [440, 196] width 28 height 14
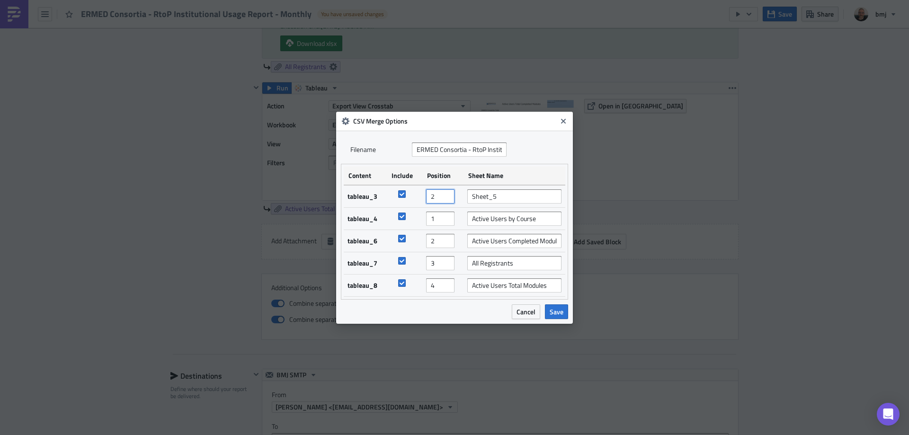
type input "2"
click at [449, 197] on input "2" at bounding box center [440, 196] width 28 height 14
drag, startPoint x: 499, startPoint y: 195, endPoint x: 449, endPoint y: 192, distance: 50.8
click at [450, 192] on tr "tableau_3 2 Sheet_5" at bounding box center [454, 196] width 221 height 23
type input "Content Usage by Course"
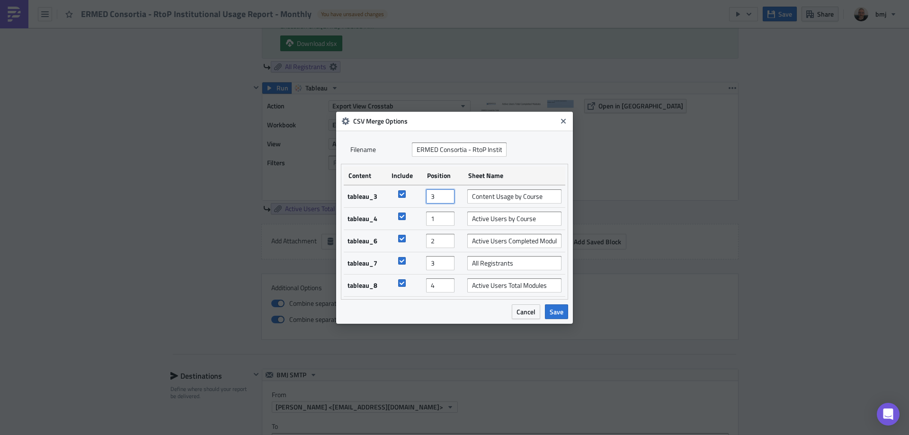
click at [449, 193] on input "3" at bounding box center [440, 196] width 28 height 14
click at [449, 200] on input "2" at bounding box center [440, 196] width 28 height 14
type input "1"
click at [449, 200] on input "1" at bounding box center [440, 196] width 28 height 14
type input "2"
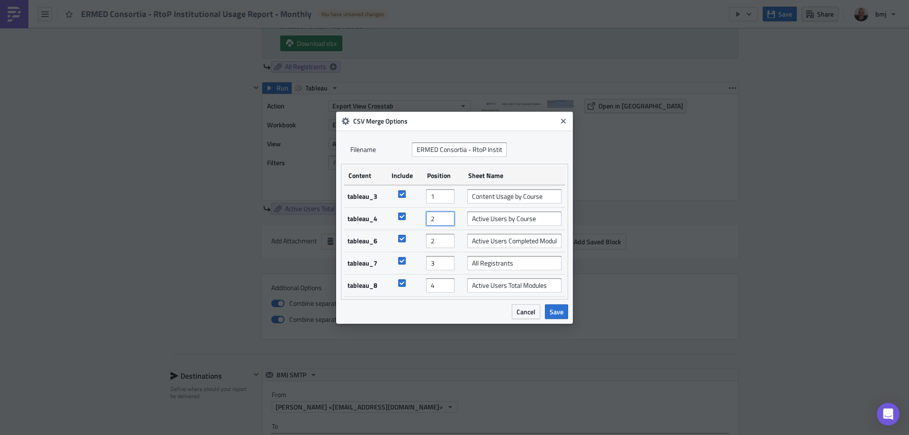
click at [448, 216] on input "2" at bounding box center [440, 219] width 28 height 14
type input "3"
click at [448, 238] on input "3" at bounding box center [440, 241] width 28 height 14
type input "4"
click at [448, 258] on input "4" at bounding box center [440, 263] width 28 height 14
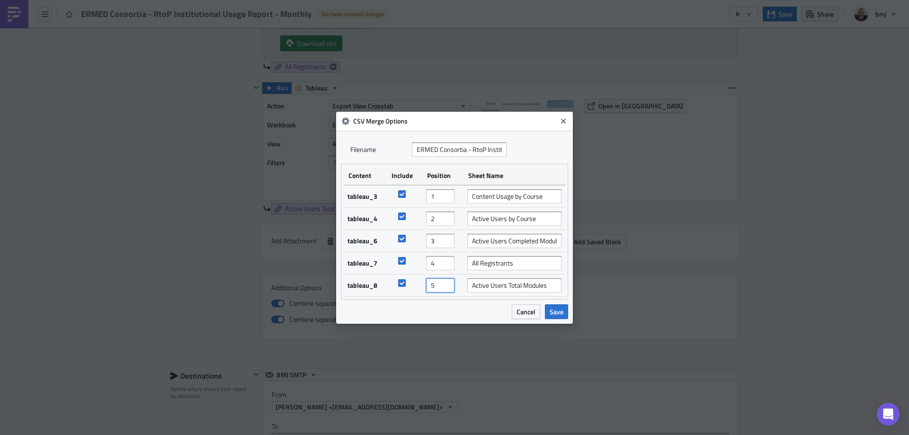
click at [448, 282] on input "5" at bounding box center [440, 285] width 28 height 14
click at [448, 289] on input "4" at bounding box center [440, 285] width 28 height 14
click at [448, 289] on input "3" at bounding box center [440, 285] width 28 height 14
click at [448, 289] on input "2" at bounding box center [440, 285] width 28 height 14
type input "3"
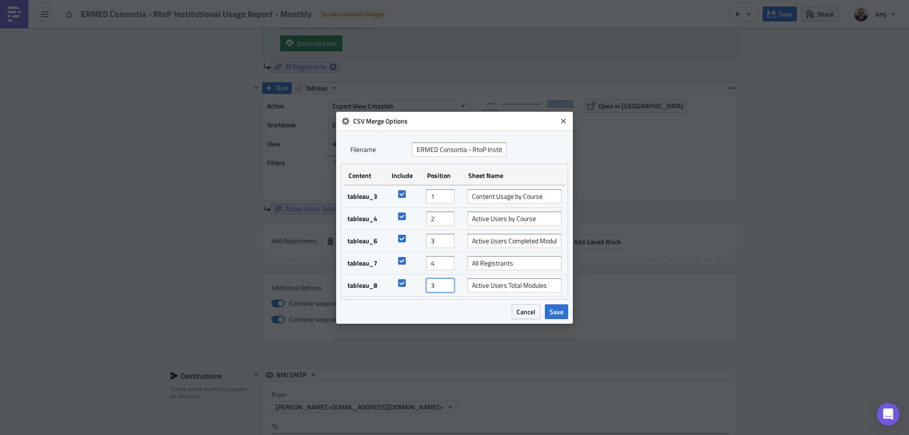
click at [448, 281] on input "3" at bounding box center [440, 285] width 28 height 14
type input "4"
click at [448, 238] on input "4" at bounding box center [440, 241] width 28 height 14
type input "5"
click at [449, 261] on input "5" at bounding box center [440, 263] width 28 height 14
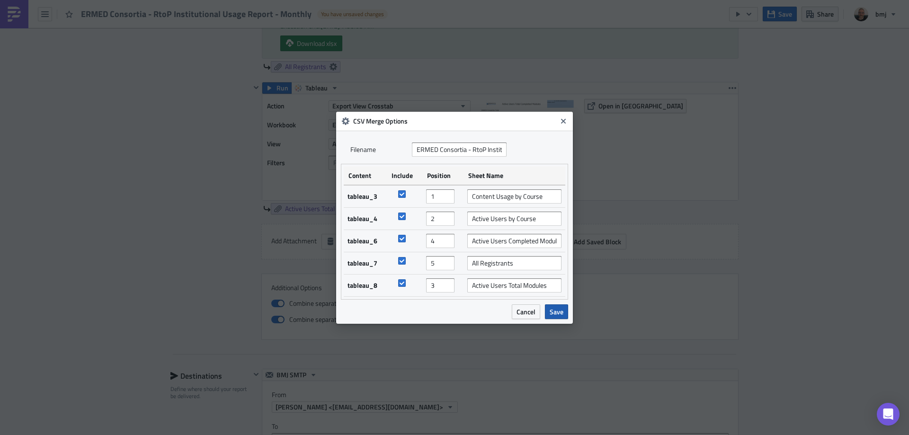
click at [555, 310] on span "Save" at bounding box center [556, 312] width 14 height 10
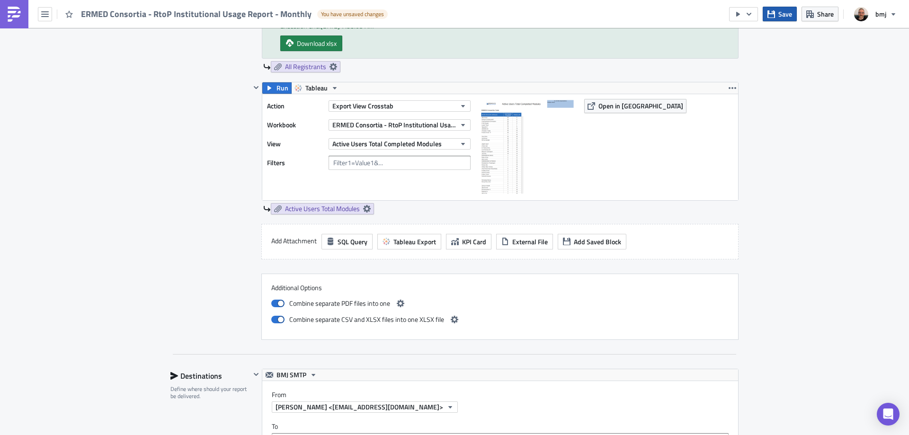
click at [783, 16] on span "Save" at bounding box center [785, 14] width 14 height 10
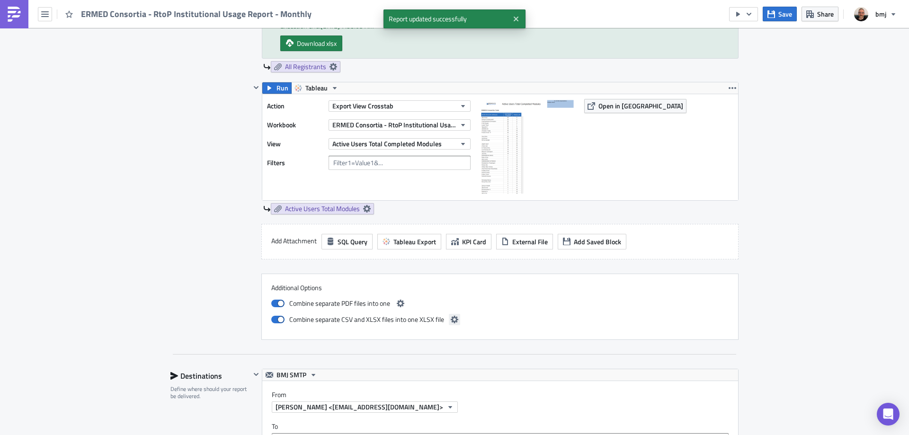
click at [450, 321] on icon "button" at bounding box center [454, 320] width 8 height 8
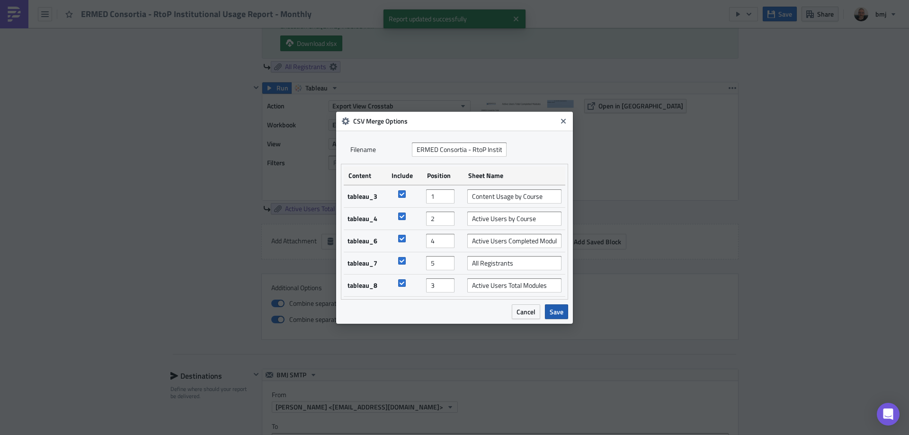
click at [555, 311] on span "Save" at bounding box center [556, 312] width 14 height 10
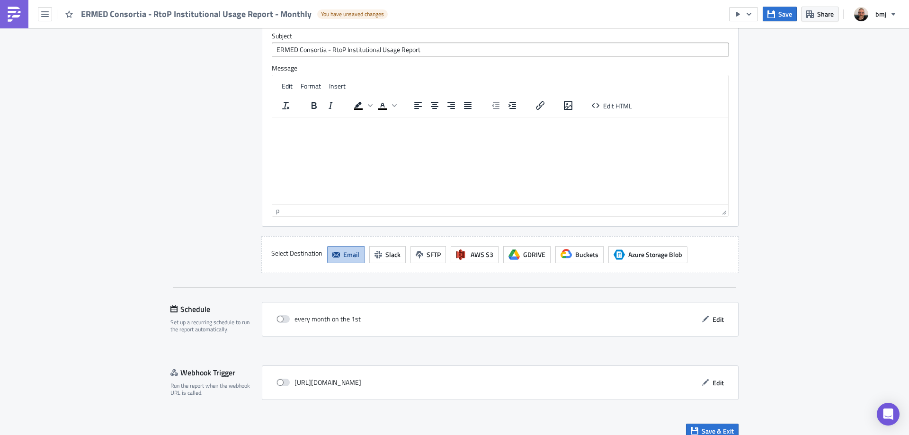
scroll to position [1897, 0]
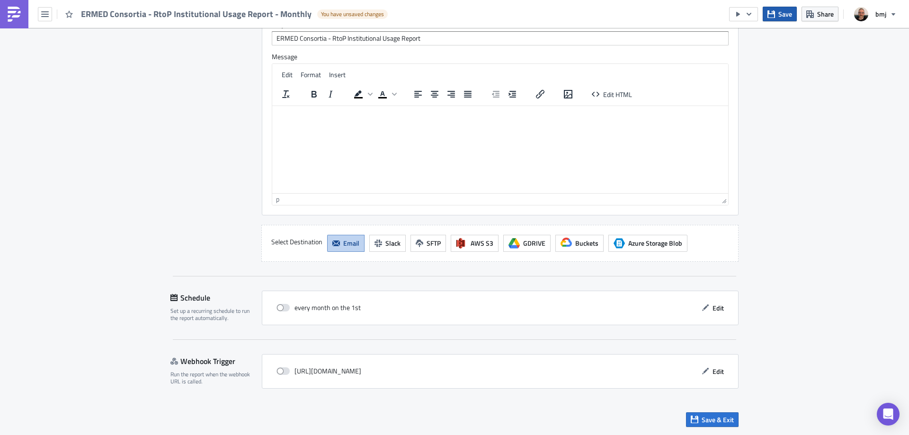
click at [782, 13] on span "Save" at bounding box center [785, 14] width 14 height 10
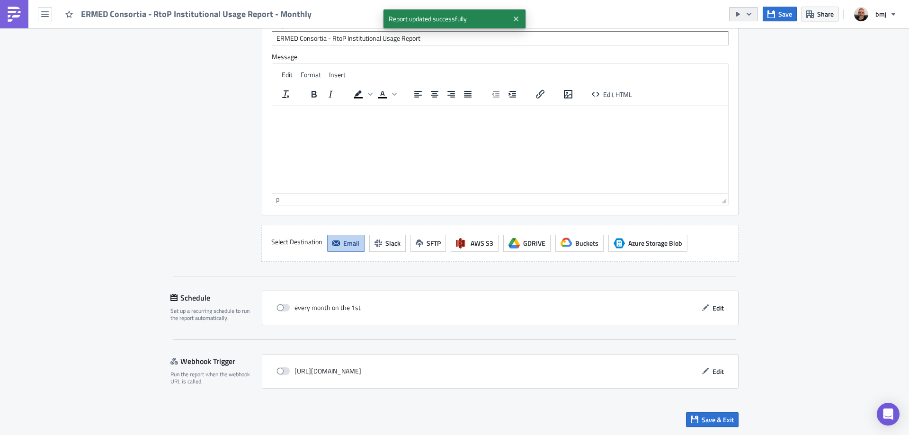
click at [745, 17] on icon "button" at bounding box center [749, 14] width 8 height 8
click at [759, 35] on div "Send Just to Me" at bounding box center [772, 37] width 74 height 9
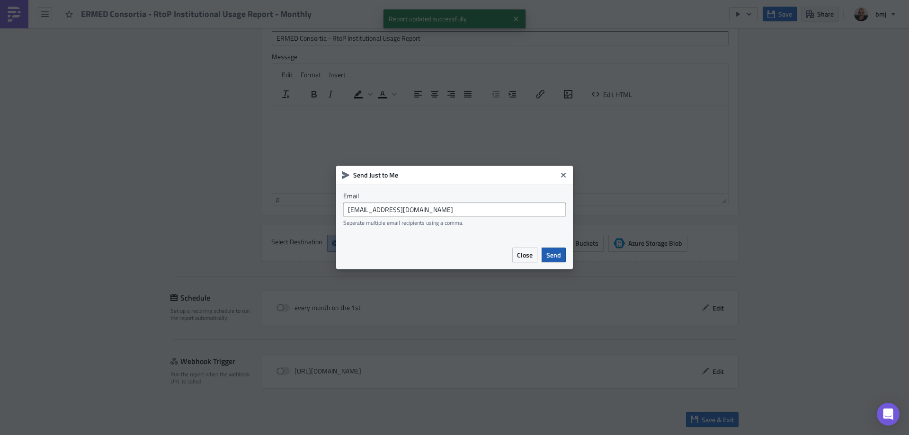
click at [553, 259] on span "Send" at bounding box center [553, 255] width 15 height 10
